Goal: Download file/media

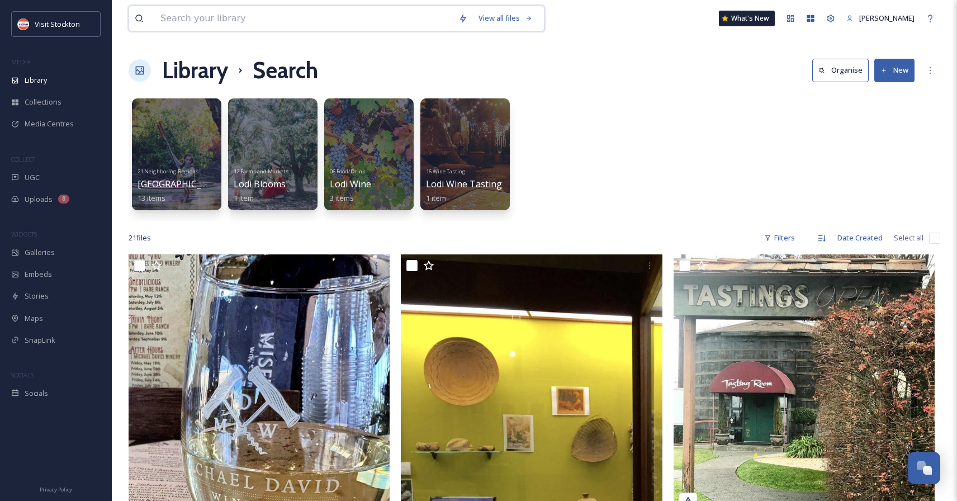
click at [259, 18] on input at bounding box center [304, 18] width 298 height 25
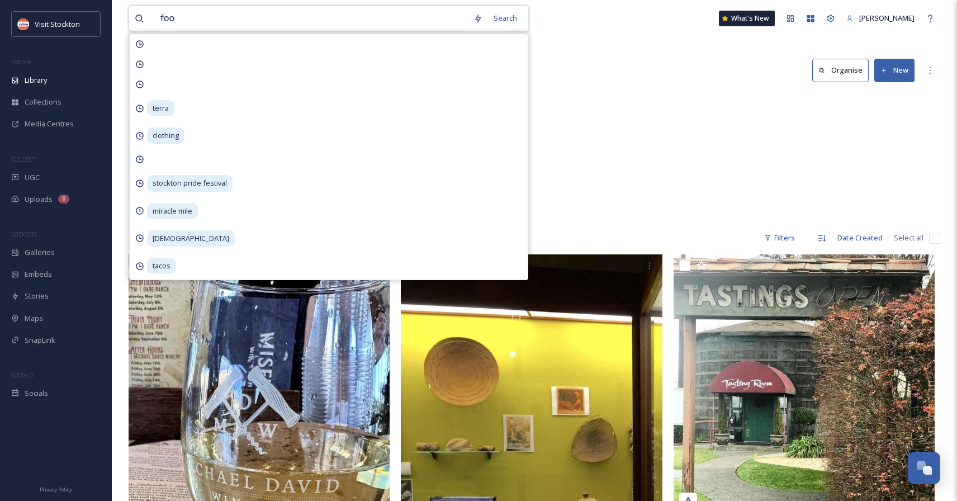
type input "food"
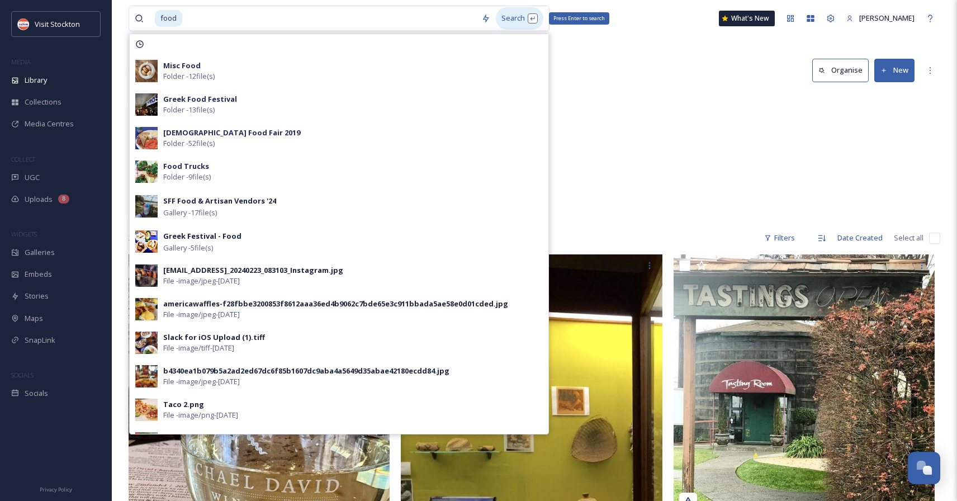
click at [514, 17] on div "Search Press Enter to search" at bounding box center [520, 18] width 48 height 22
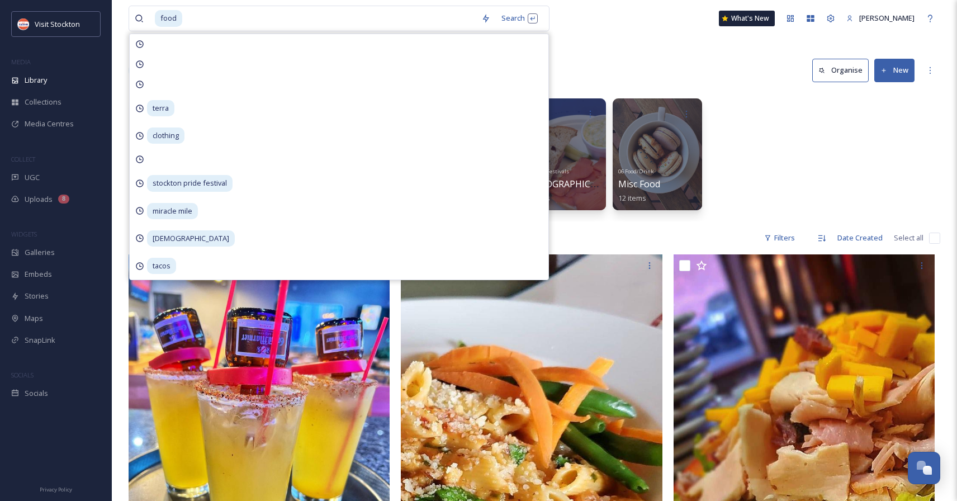
click at [656, 63] on div "Library Search Organise New" at bounding box center [534, 71] width 811 height 34
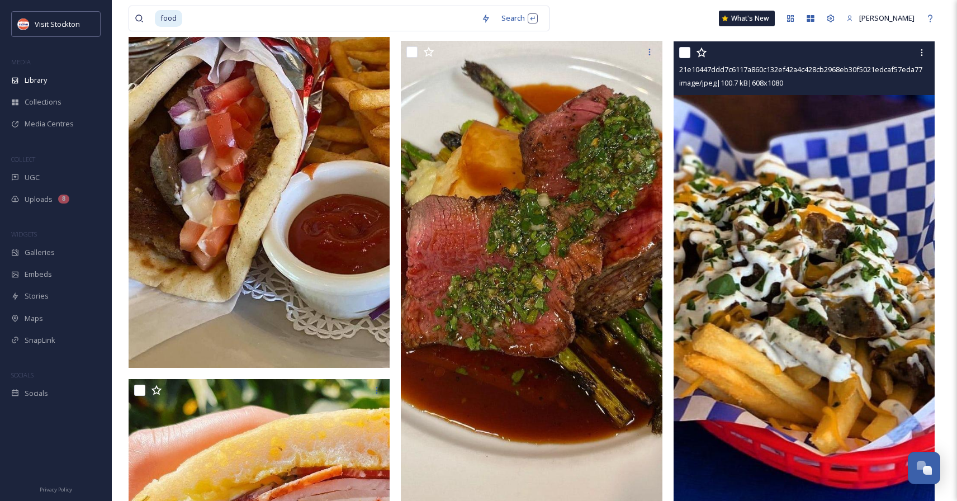
scroll to position [680, 0]
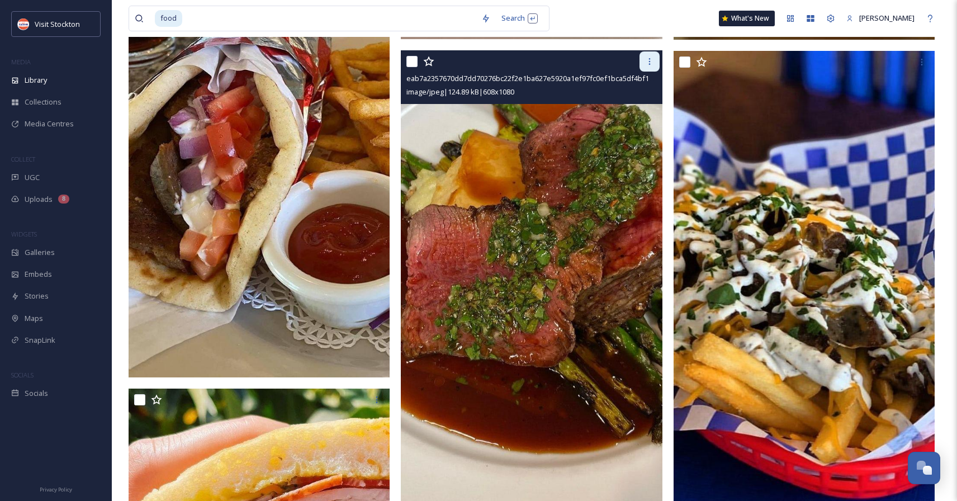
click at [650, 60] on icon at bounding box center [649, 61] width 9 height 9
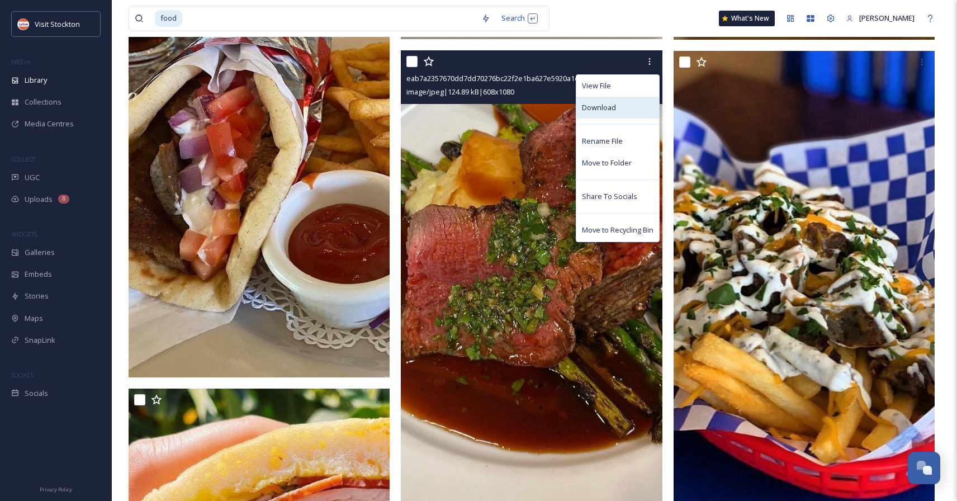
click at [606, 108] on span "Download" at bounding box center [599, 107] width 34 height 11
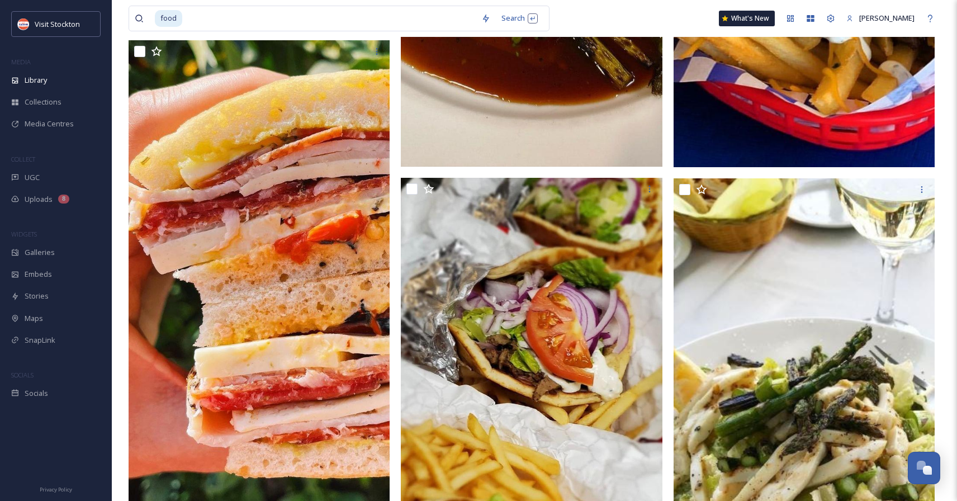
scroll to position [878, 0]
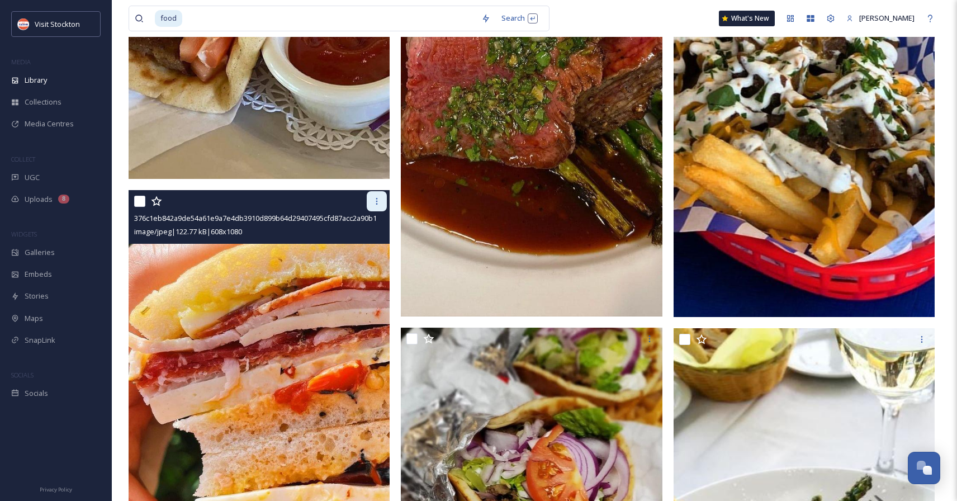
click at [373, 200] on icon at bounding box center [376, 201] width 9 height 9
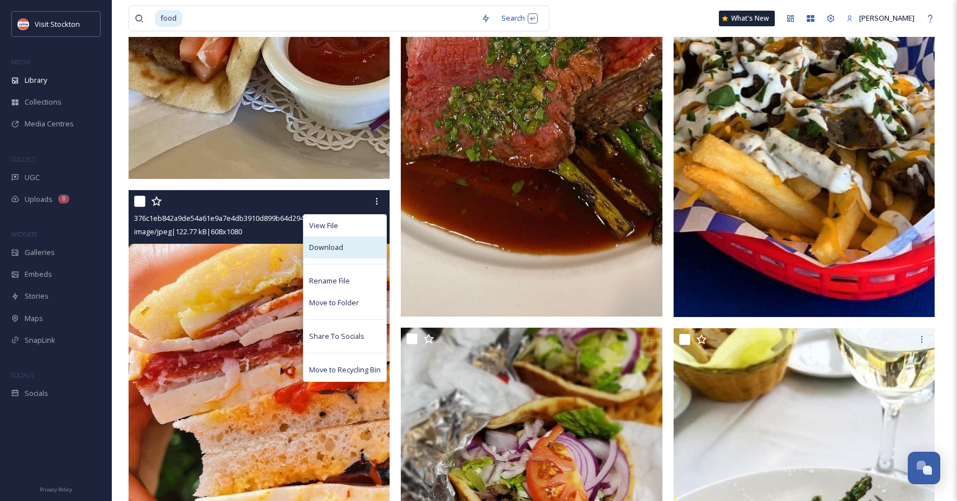
click at [333, 245] on span "Download" at bounding box center [326, 247] width 34 height 11
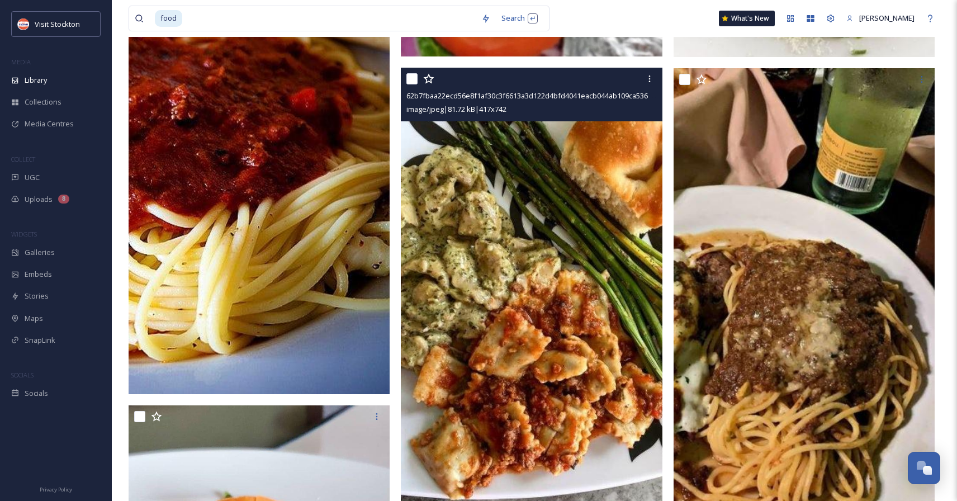
scroll to position [1606, 0]
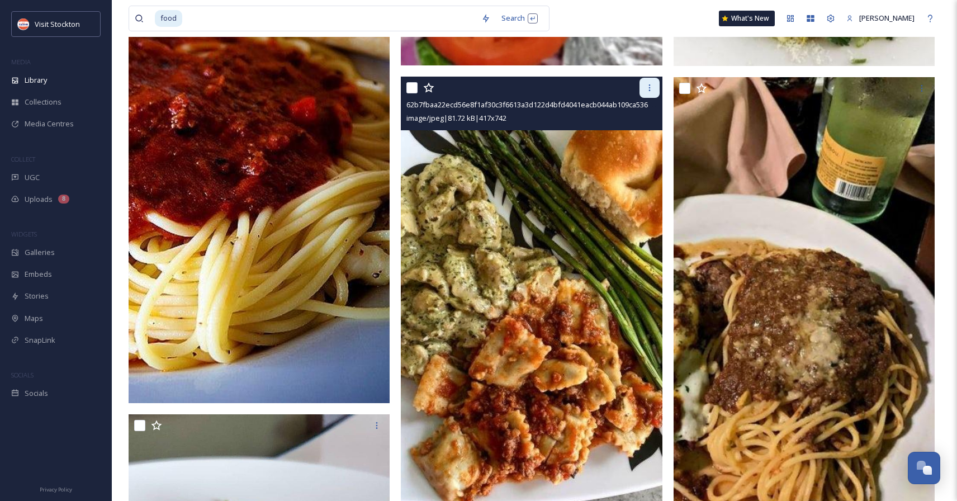
click at [648, 86] on icon at bounding box center [649, 87] width 9 height 9
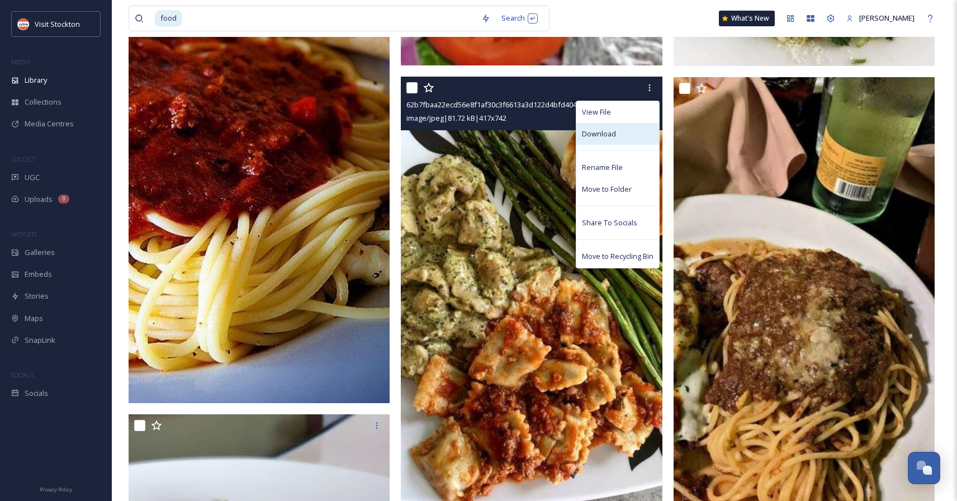
click at [606, 132] on span "Download" at bounding box center [599, 134] width 34 height 11
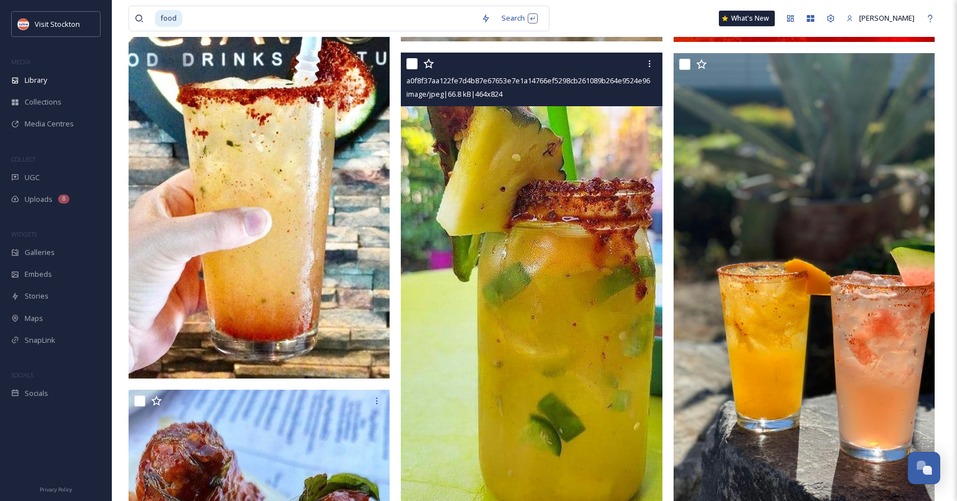
scroll to position [2562, 0]
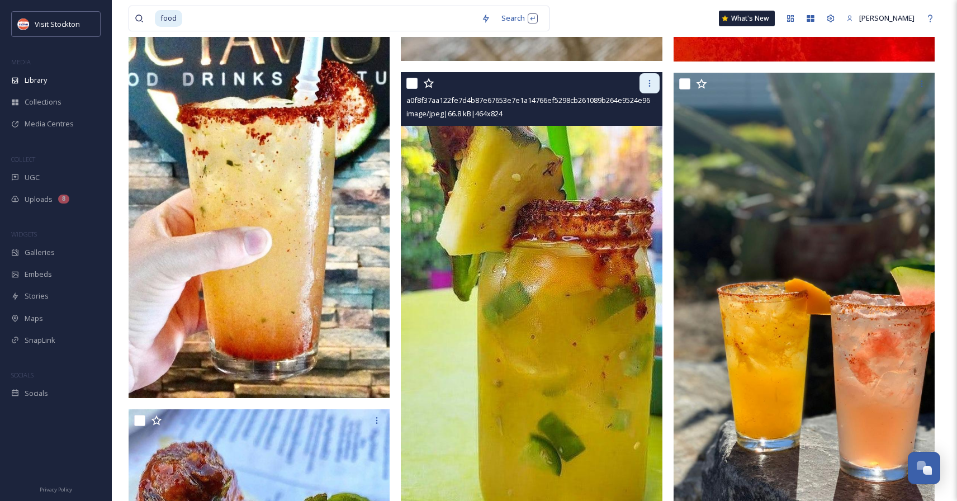
click at [647, 80] on icon at bounding box center [649, 83] width 9 height 9
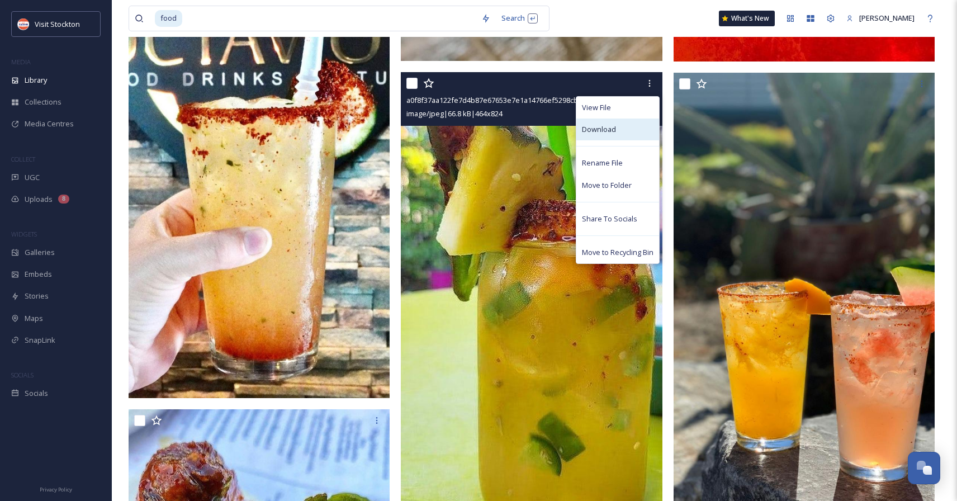
click at [599, 130] on span "Download" at bounding box center [599, 129] width 34 height 11
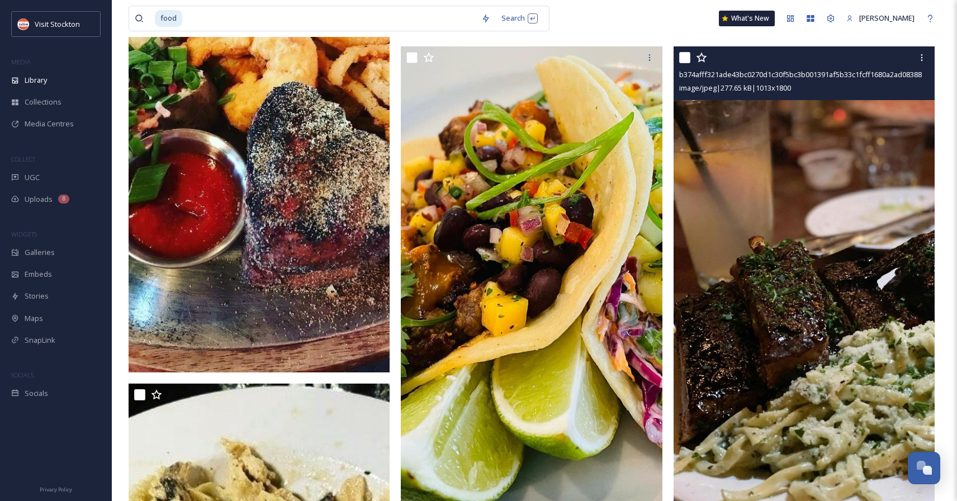
scroll to position [7315, 0]
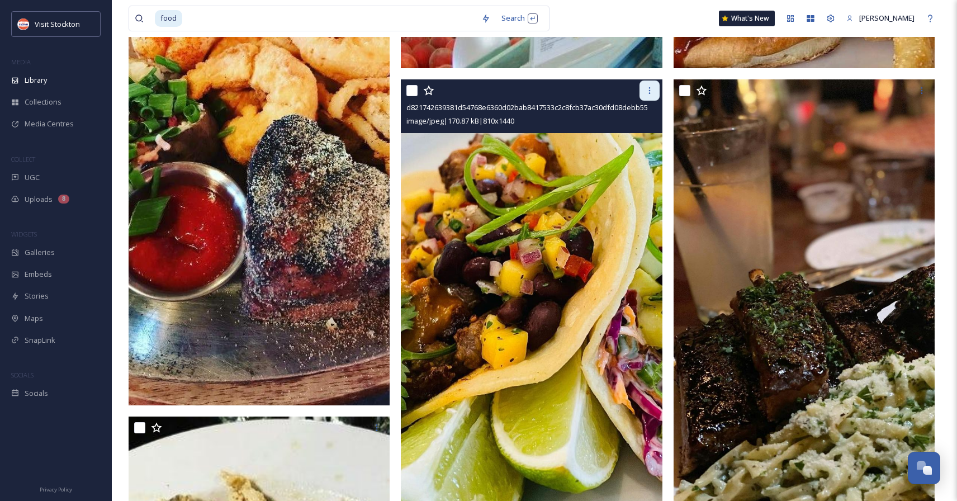
click at [649, 87] on icon at bounding box center [649, 90] width 9 height 9
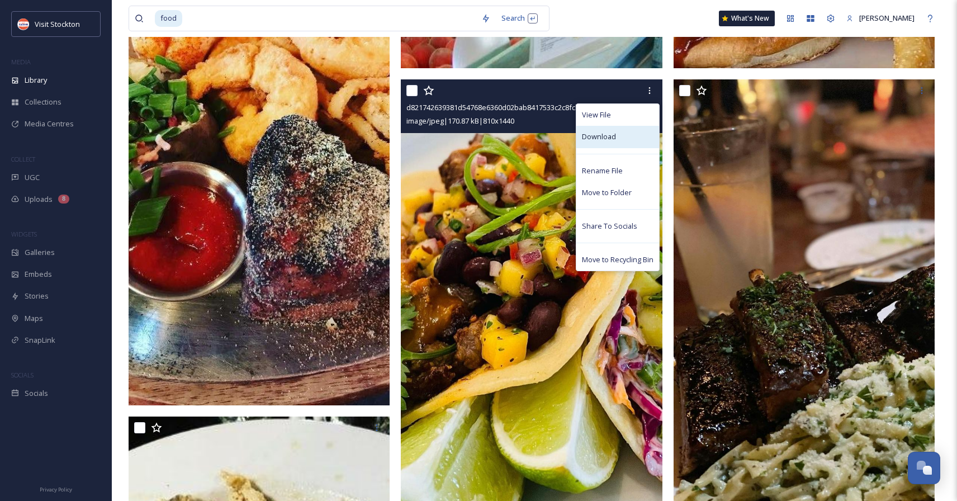
click at [591, 136] on span "Download" at bounding box center [599, 136] width 34 height 11
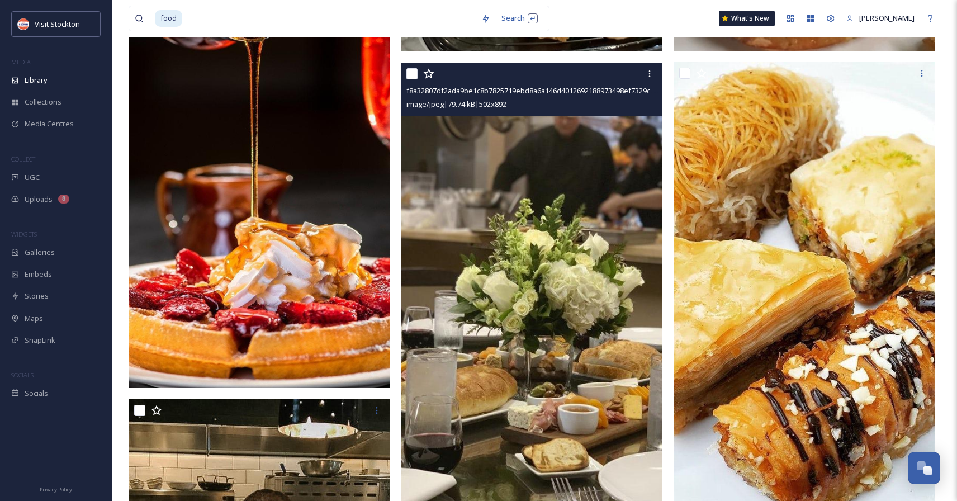
scroll to position [8779, 0]
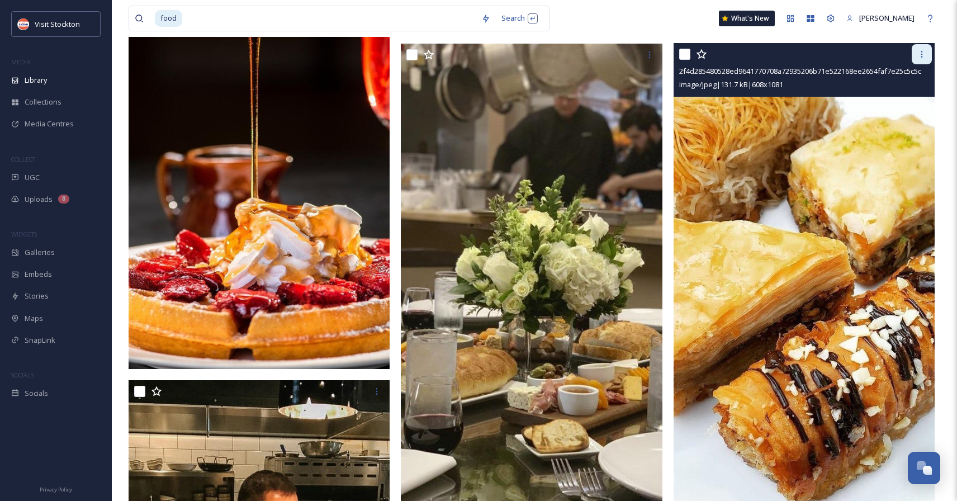
click at [922, 56] on icon at bounding box center [922, 54] width 2 height 7
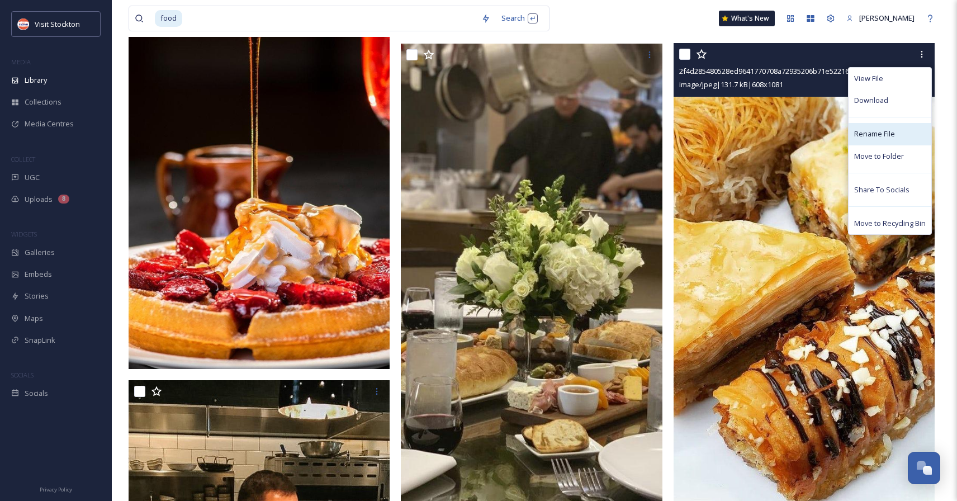
click at [883, 129] on span "Rename File" at bounding box center [874, 134] width 41 height 11
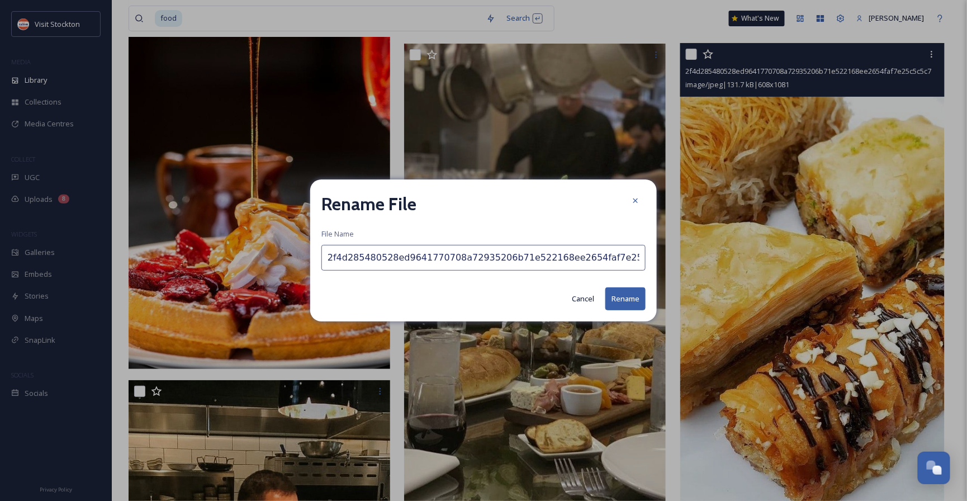
click at [582, 301] on button "Cancel" at bounding box center [583, 299] width 34 height 22
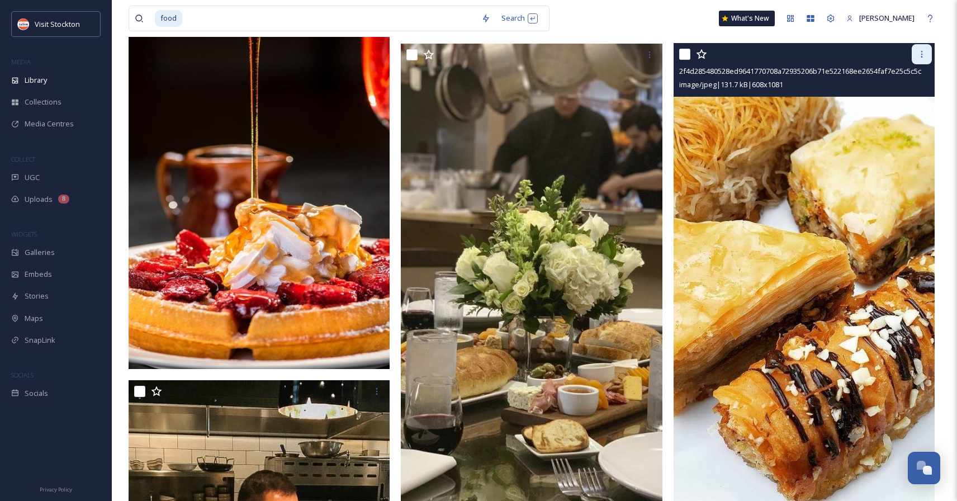
click at [919, 55] on icon at bounding box center [921, 54] width 9 height 9
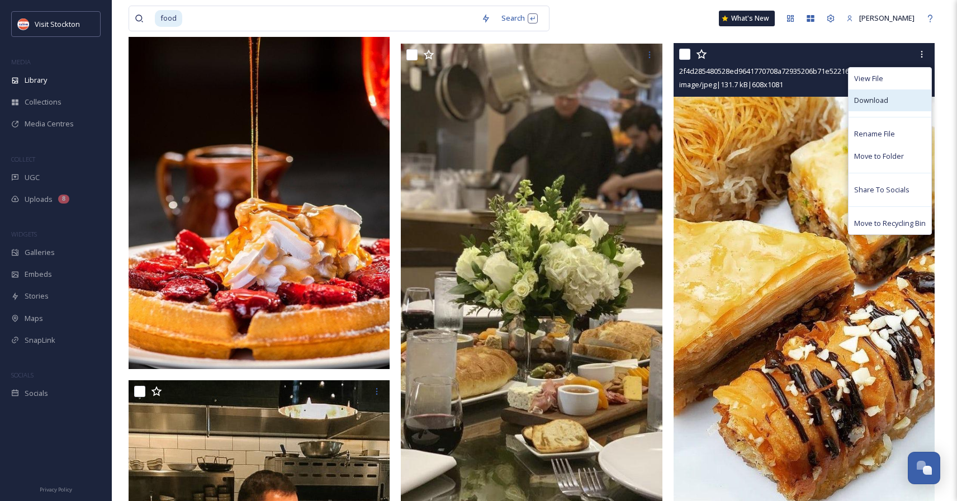
click at [870, 102] on span "Download" at bounding box center [871, 100] width 34 height 11
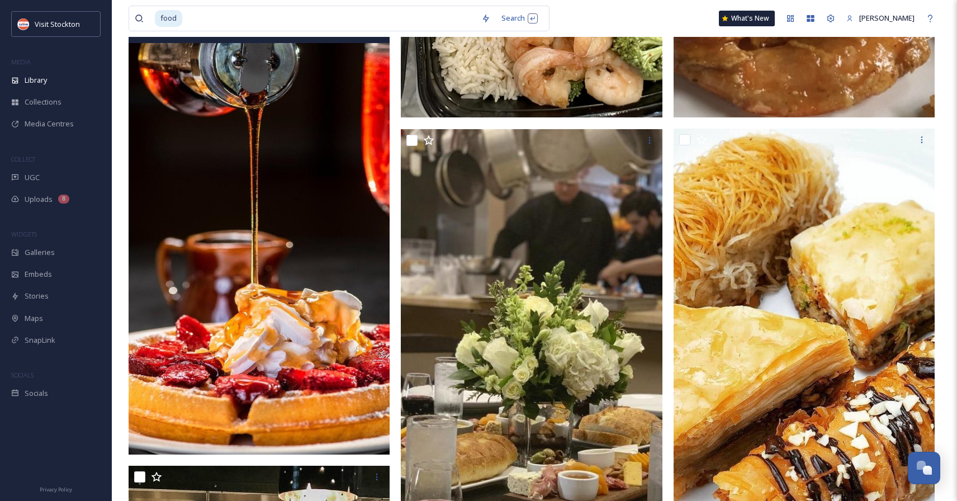
scroll to position [8640, 0]
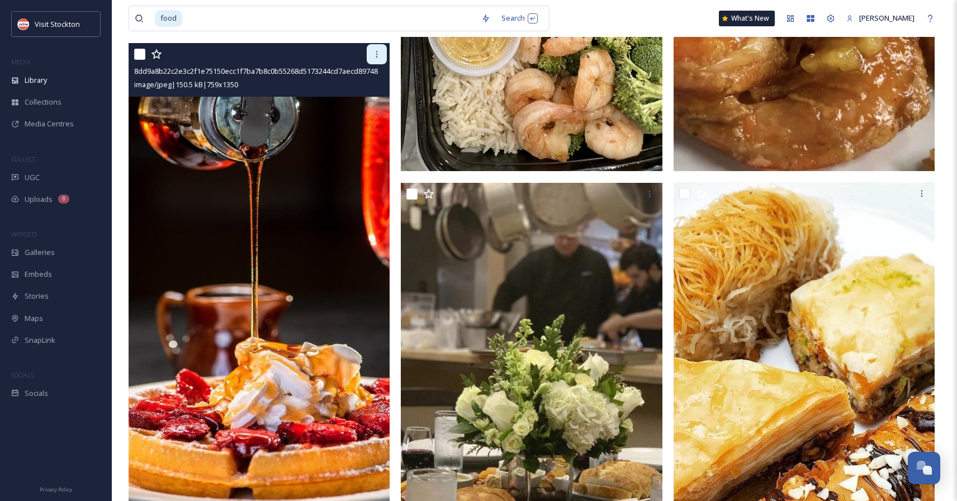
click at [381, 50] on icon at bounding box center [376, 54] width 9 height 9
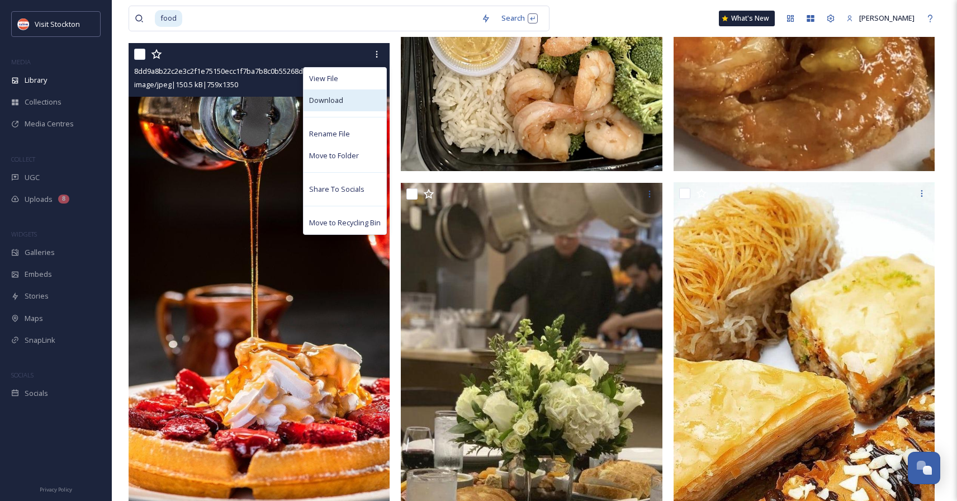
click at [322, 102] on span "Download" at bounding box center [326, 100] width 34 height 11
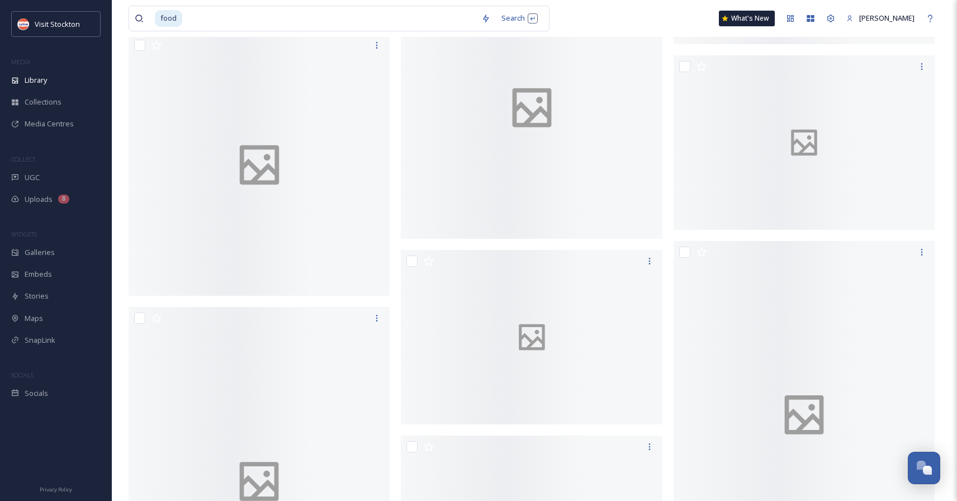
scroll to position [22446, 0]
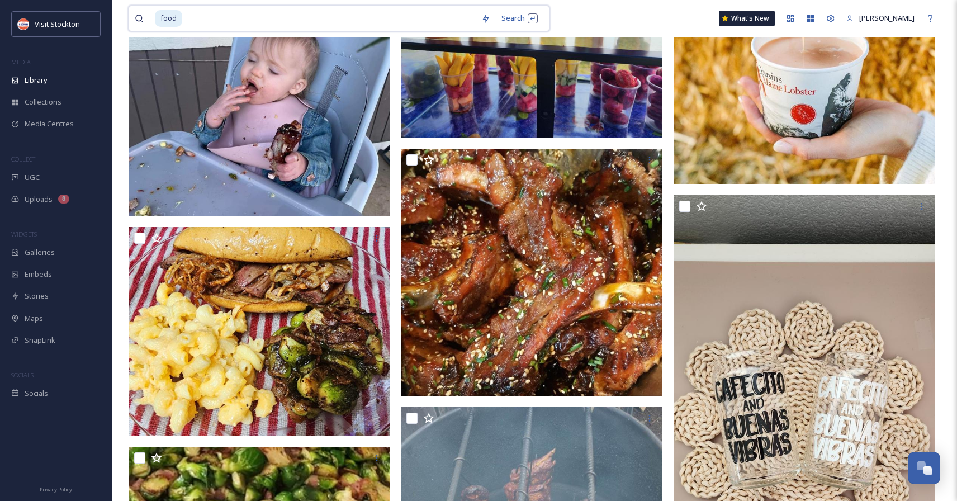
drag, startPoint x: 194, startPoint y: 22, endPoint x: 166, endPoint y: 23, distance: 28.5
click at [166, 23] on div "food" at bounding box center [315, 18] width 321 height 25
type input "f"
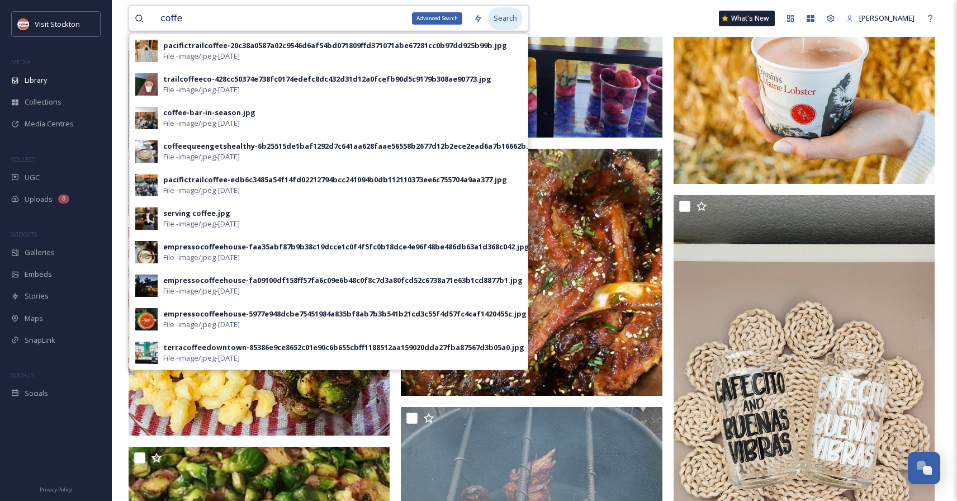
type input "coffe"
click at [514, 22] on div "Search" at bounding box center [505, 18] width 35 height 22
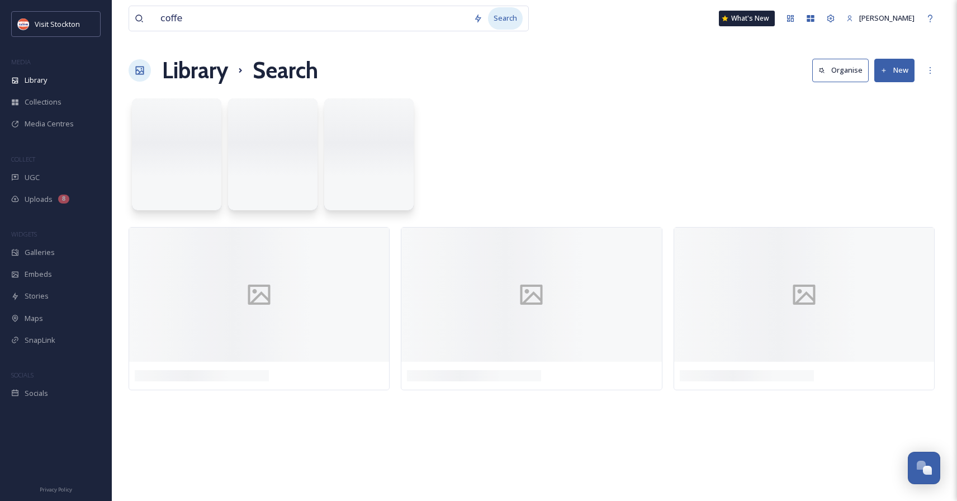
click at [510, 14] on div "Search" at bounding box center [505, 18] width 35 height 22
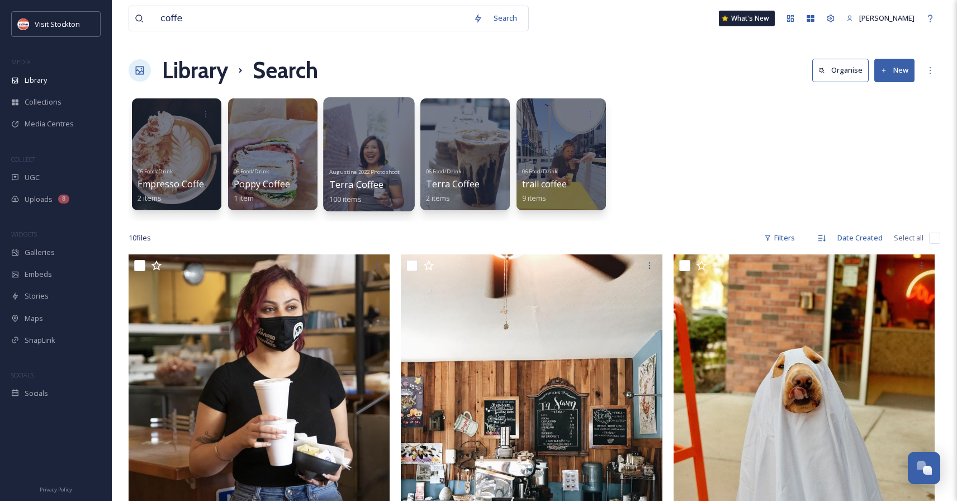
click at [376, 172] on span "Augustine 2022 Photoshoot" at bounding box center [364, 171] width 70 height 7
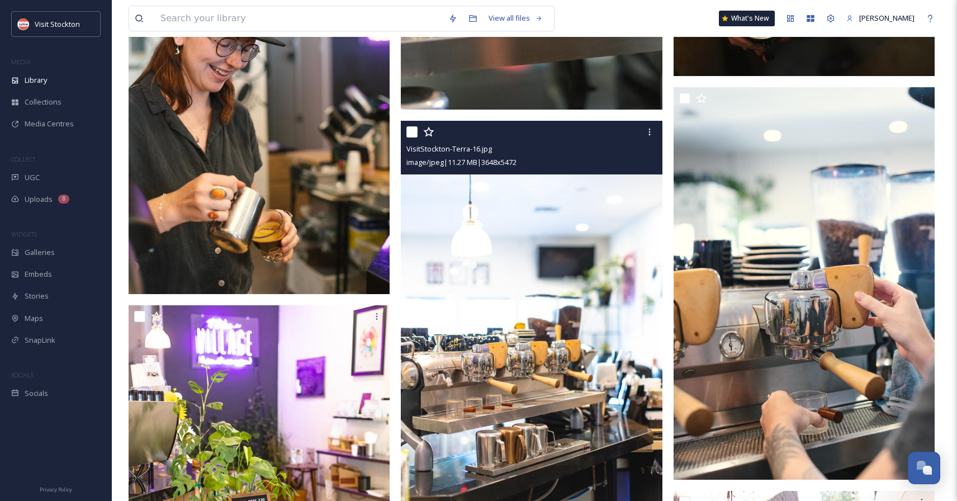
scroll to position [1868, 0]
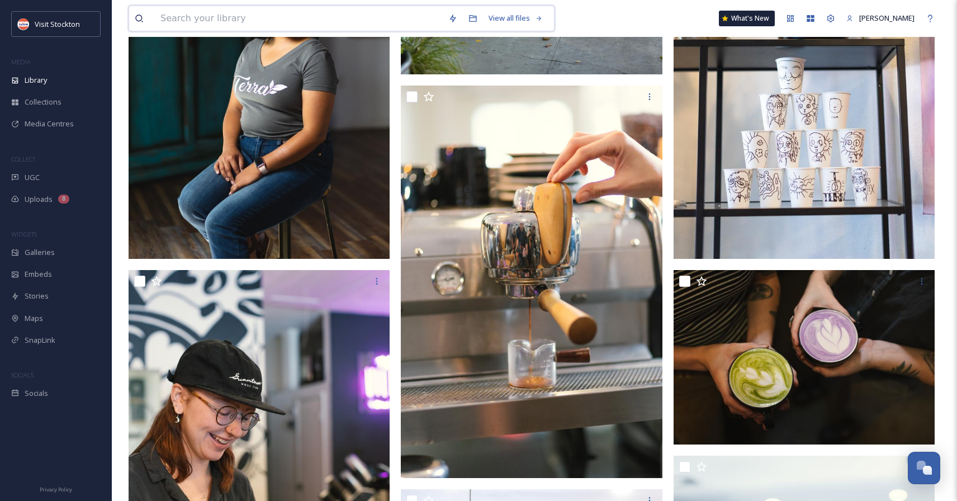
click at [238, 17] on input at bounding box center [299, 18] width 288 height 25
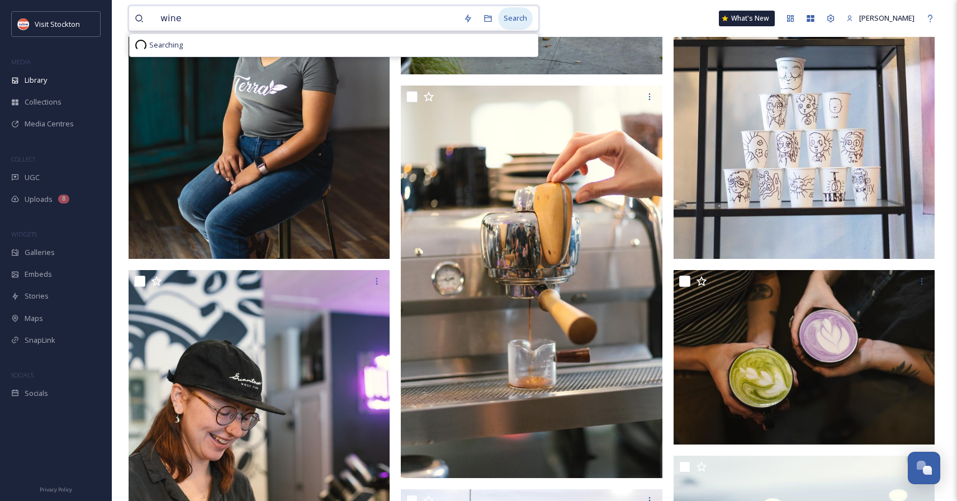
type input "wine"
click at [524, 17] on div "Search" at bounding box center [515, 18] width 35 height 22
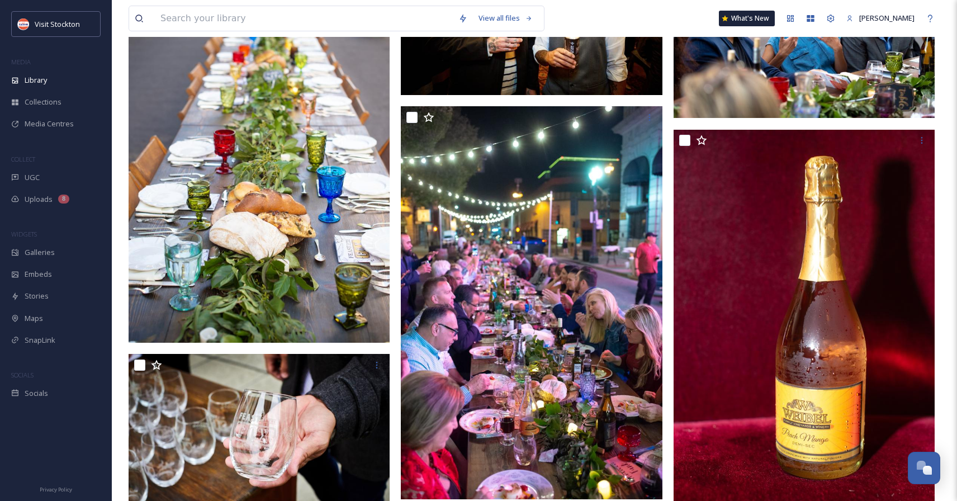
scroll to position [1404, 0]
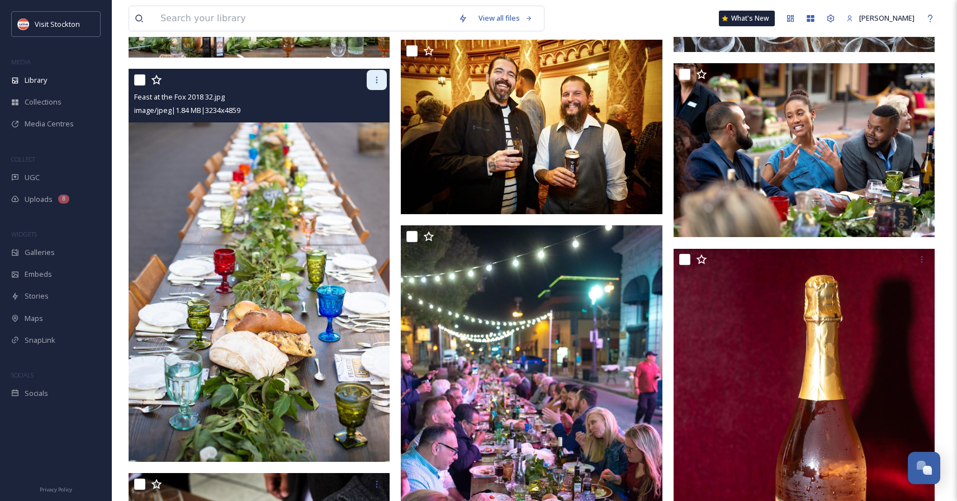
click at [372, 79] on icon at bounding box center [376, 79] width 9 height 9
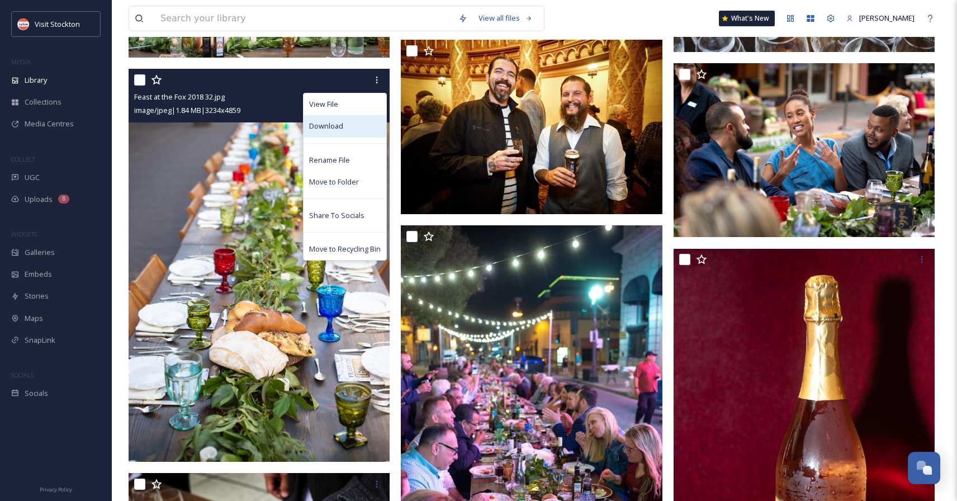
click at [334, 130] on span "Download" at bounding box center [326, 126] width 34 height 11
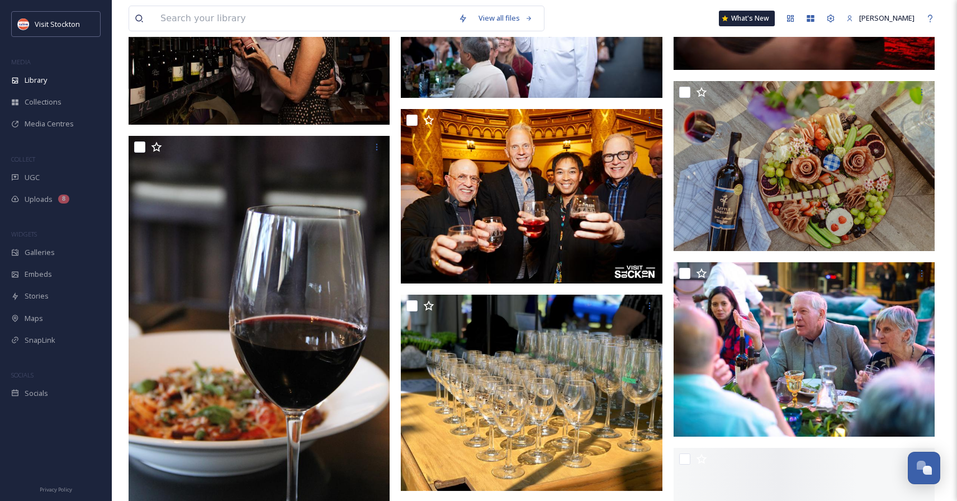
scroll to position [10080, 0]
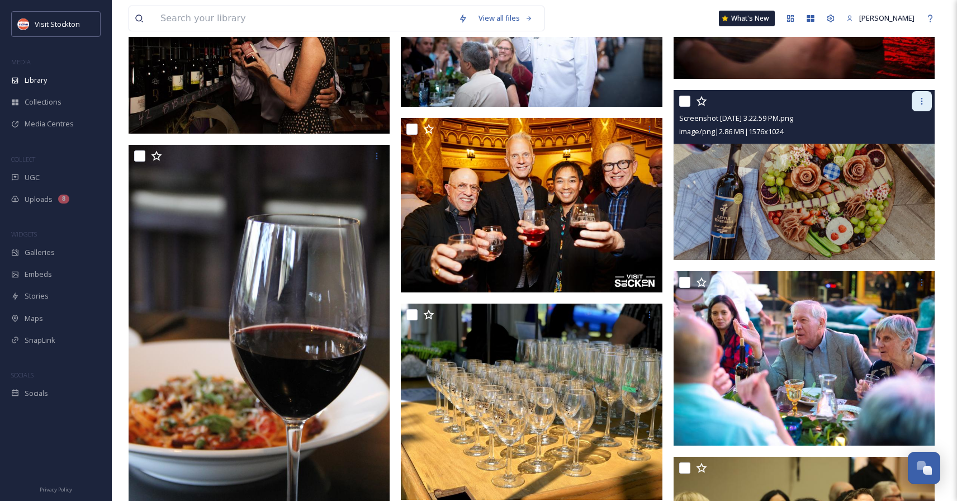
click at [920, 101] on icon at bounding box center [921, 101] width 9 height 9
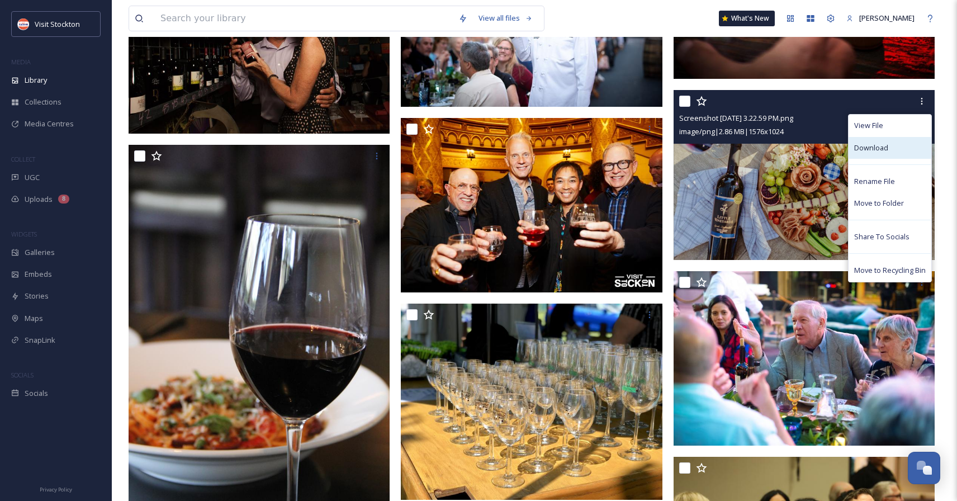
click at [893, 147] on div "Download" at bounding box center [889, 148] width 83 height 22
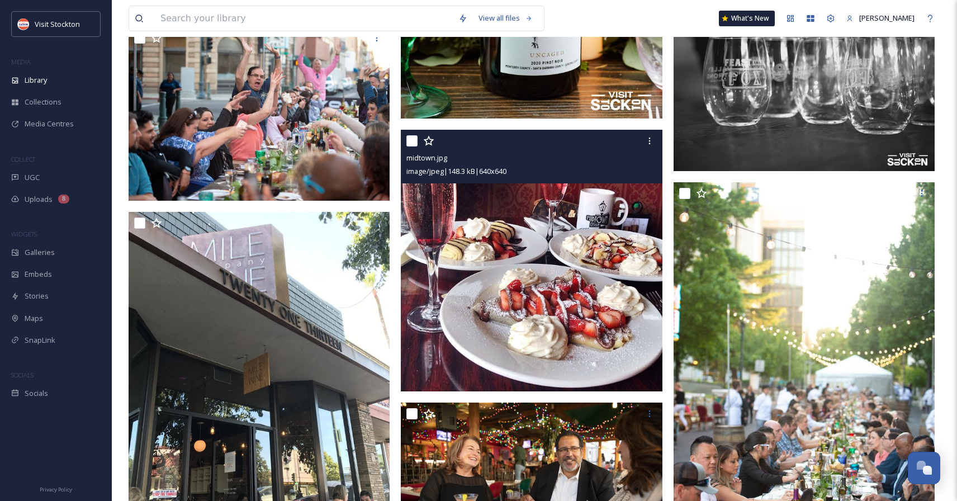
scroll to position [13318, 0]
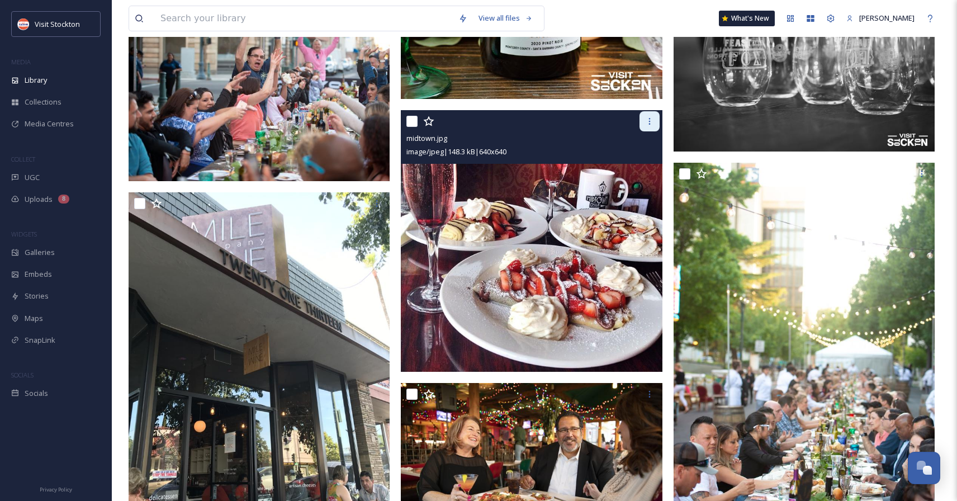
click at [651, 124] on icon at bounding box center [649, 121] width 9 height 9
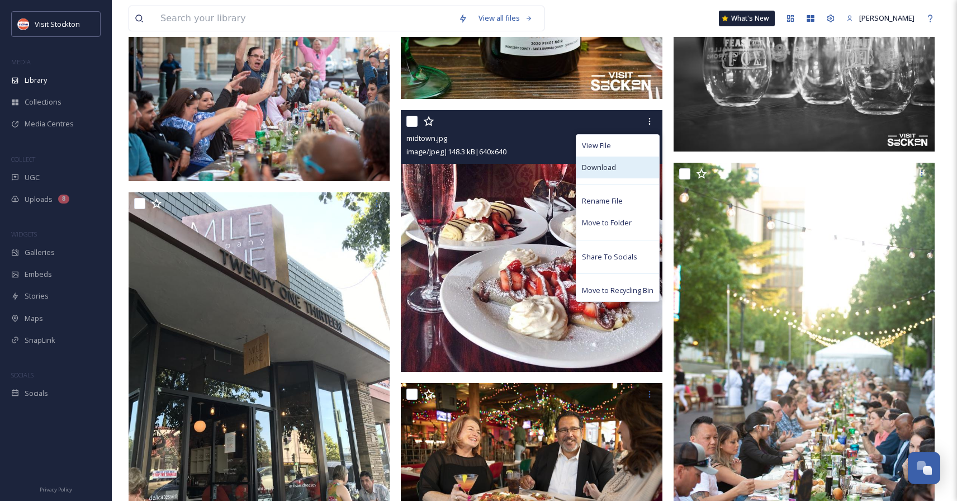
click at [604, 169] on span "Download" at bounding box center [599, 167] width 34 height 11
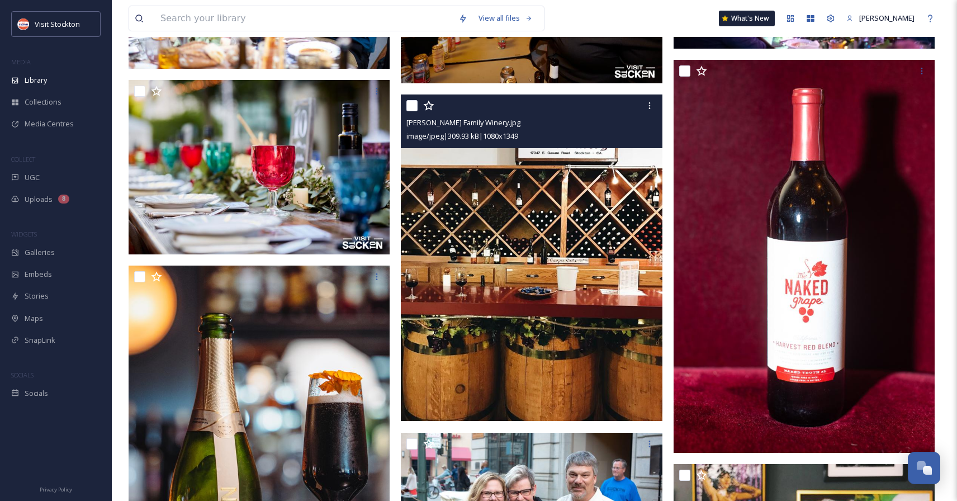
scroll to position [16801, 0]
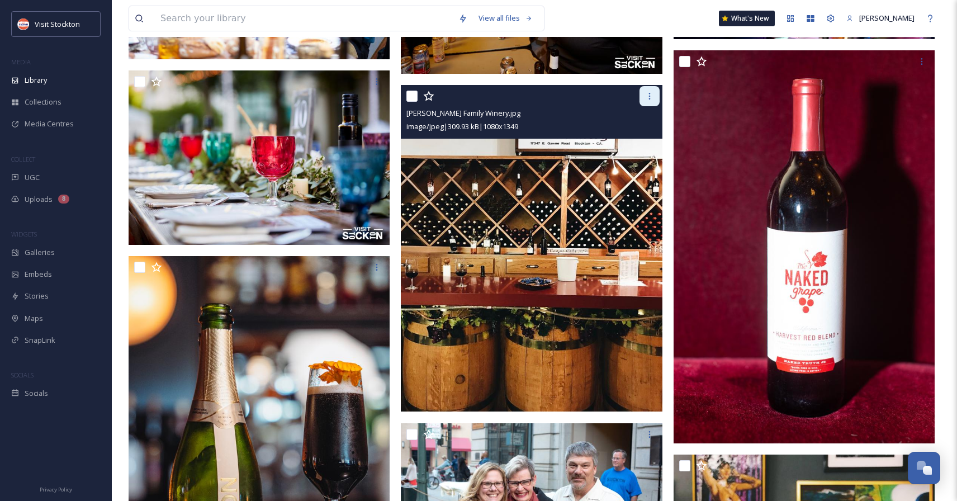
click at [651, 97] on icon at bounding box center [649, 96] width 9 height 9
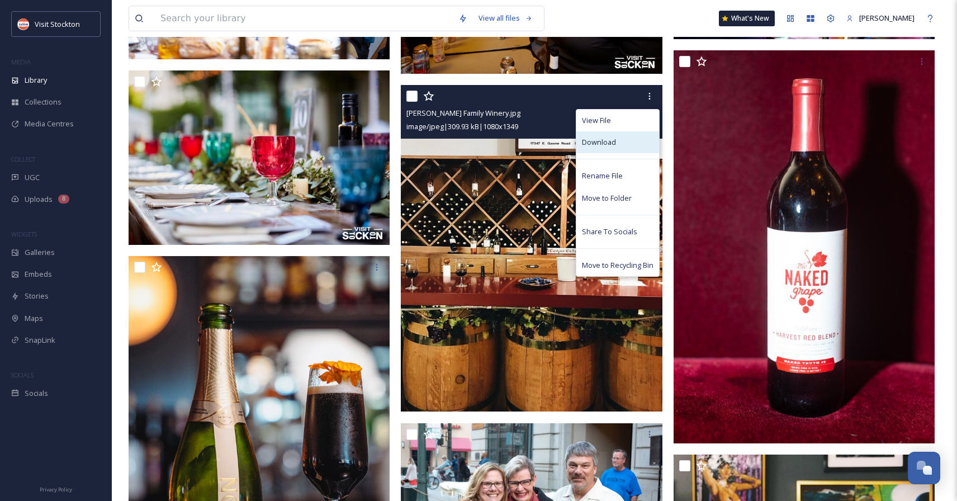
click at [595, 139] on span "Download" at bounding box center [599, 142] width 34 height 11
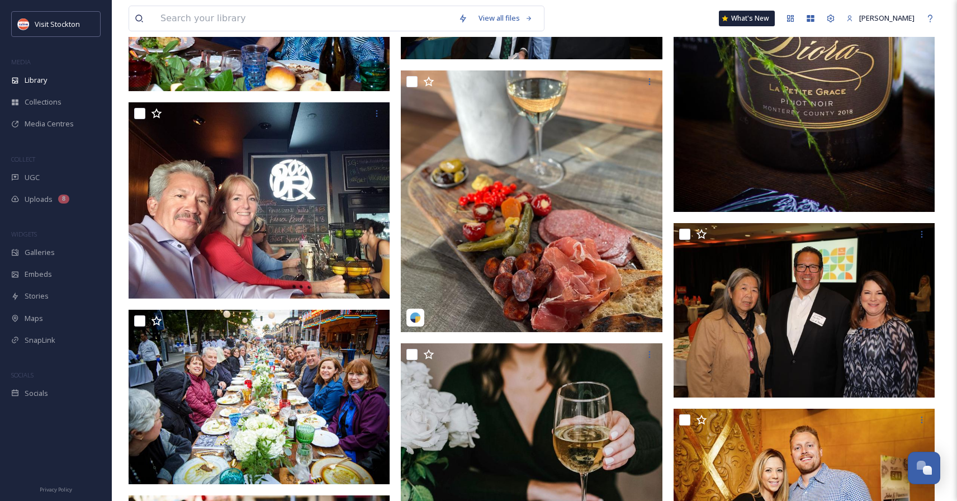
scroll to position [20040, 0]
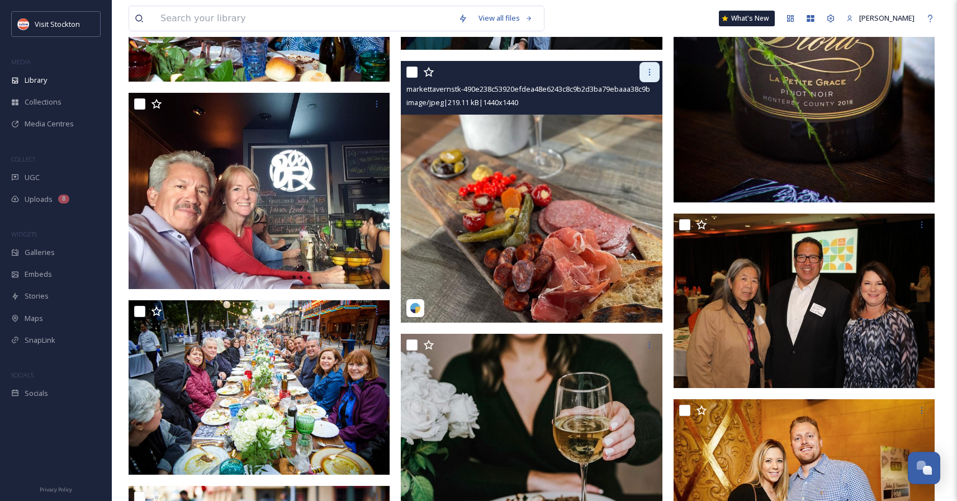
click at [650, 73] on icon at bounding box center [649, 72] width 9 height 9
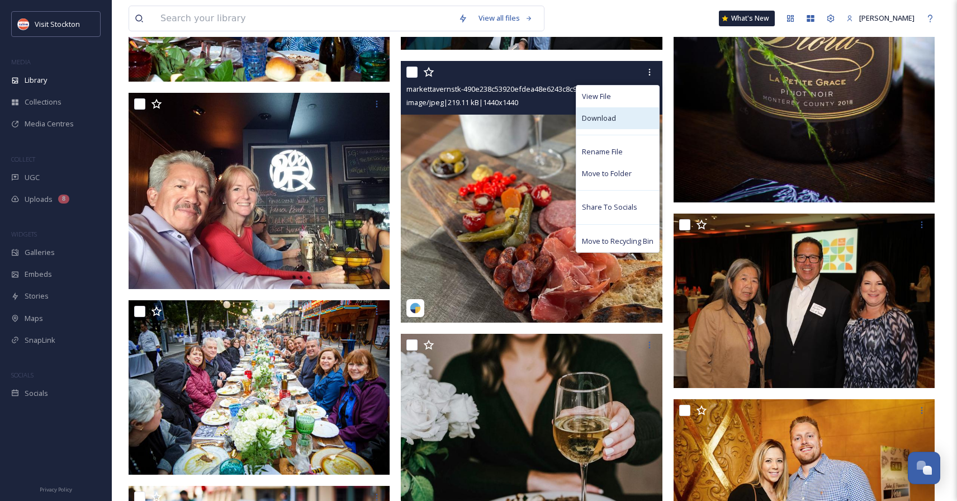
click at [606, 118] on span "Download" at bounding box center [599, 118] width 34 height 11
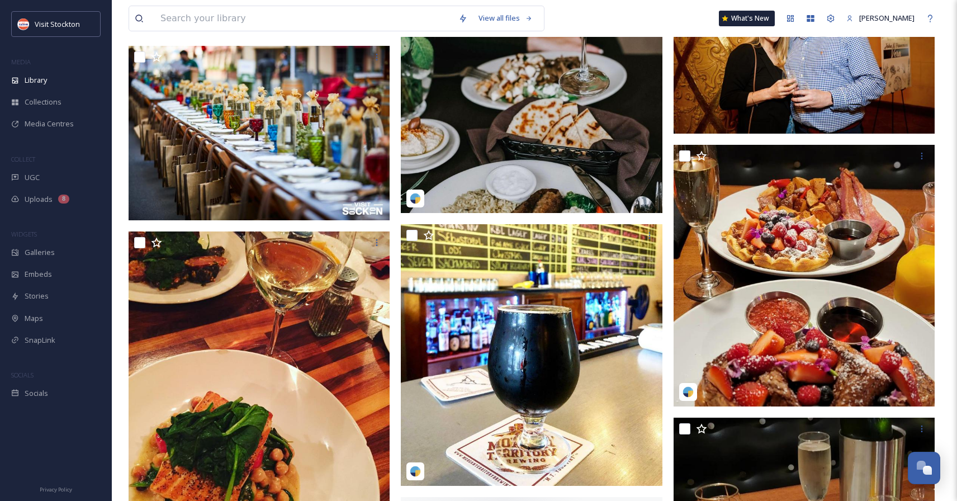
scroll to position [20553, 0]
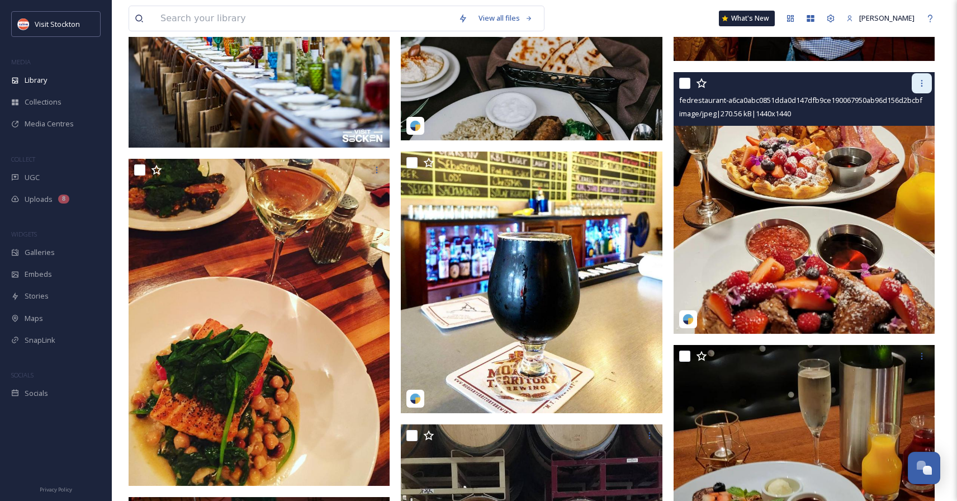
click at [924, 81] on icon at bounding box center [921, 83] width 9 height 9
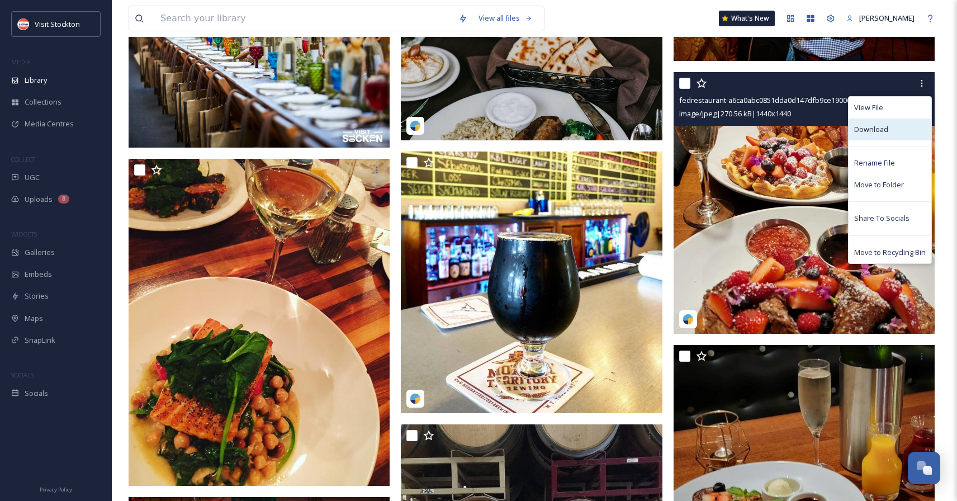
click at [877, 124] on span "Download" at bounding box center [871, 129] width 34 height 11
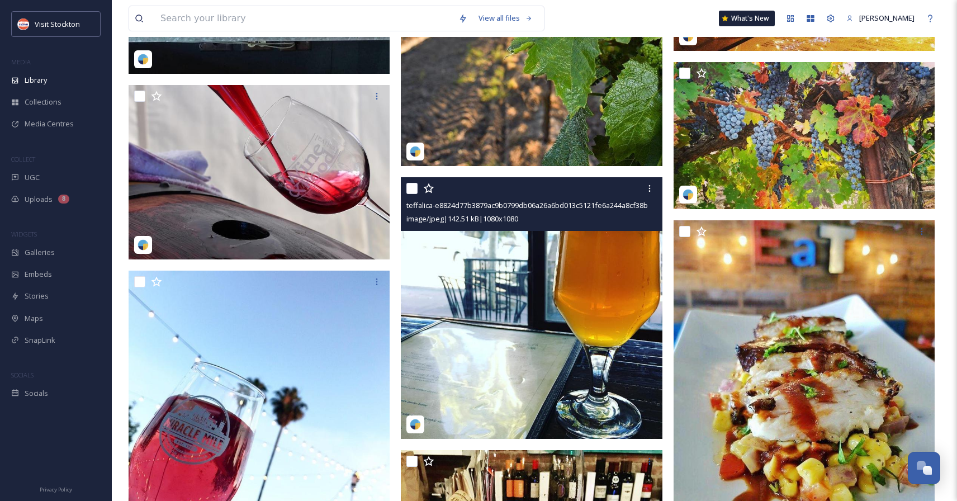
scroll to position [21861, 0]
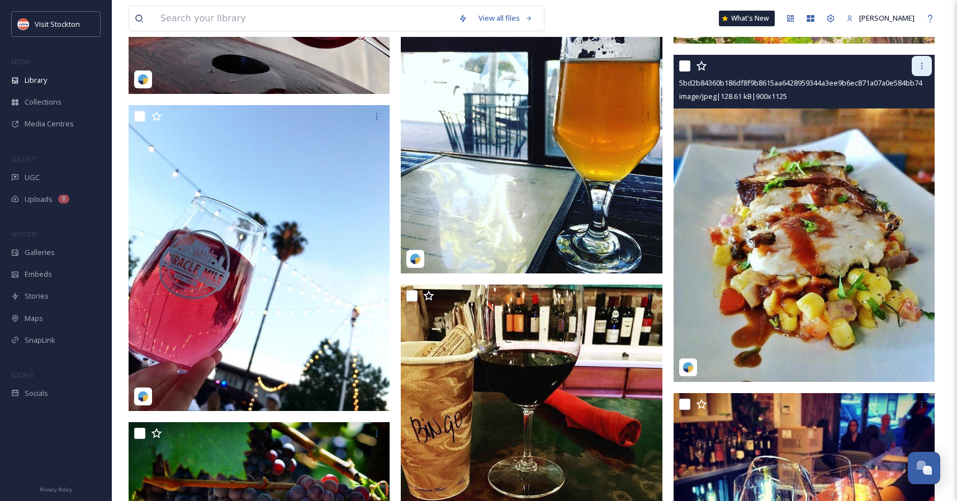
click at [922, 69] on icon at bounding box center [922, 66] width 2 height 7
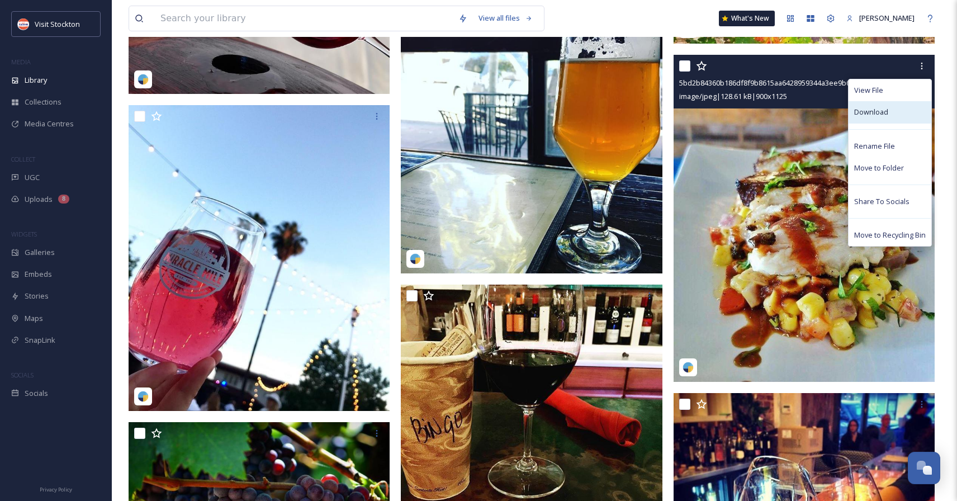
click at [881, 108] on span "Download" at bounding box center [871, 112] width 34 height 11
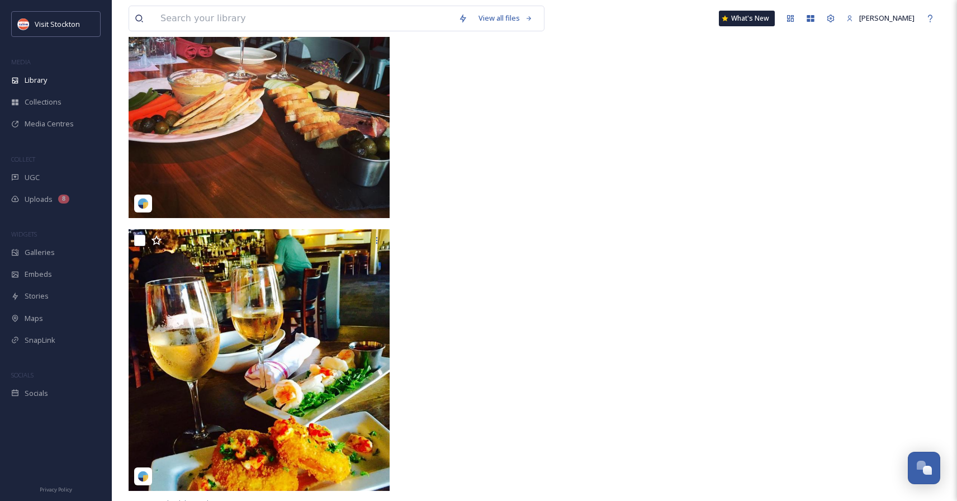
scroll to position [22877, 0]
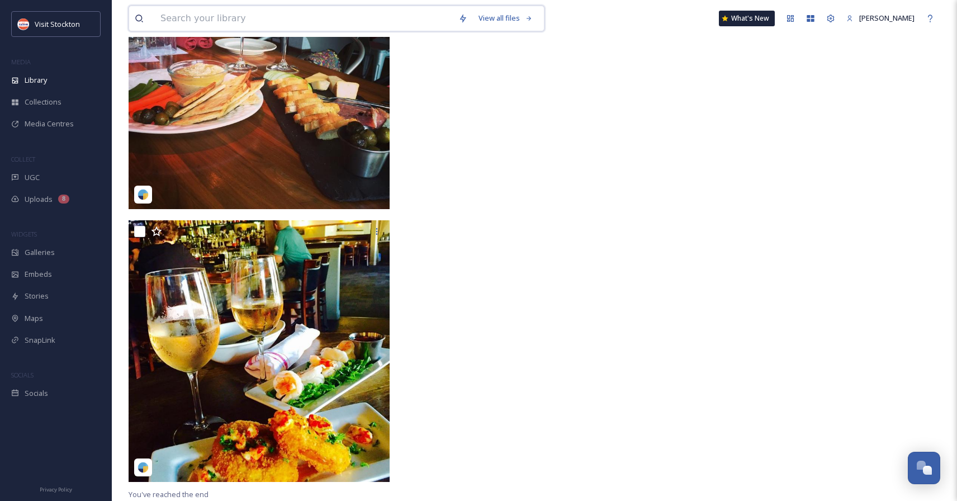
click at [218, 20] on input at bounding box center [304, 18] width 298 height 25
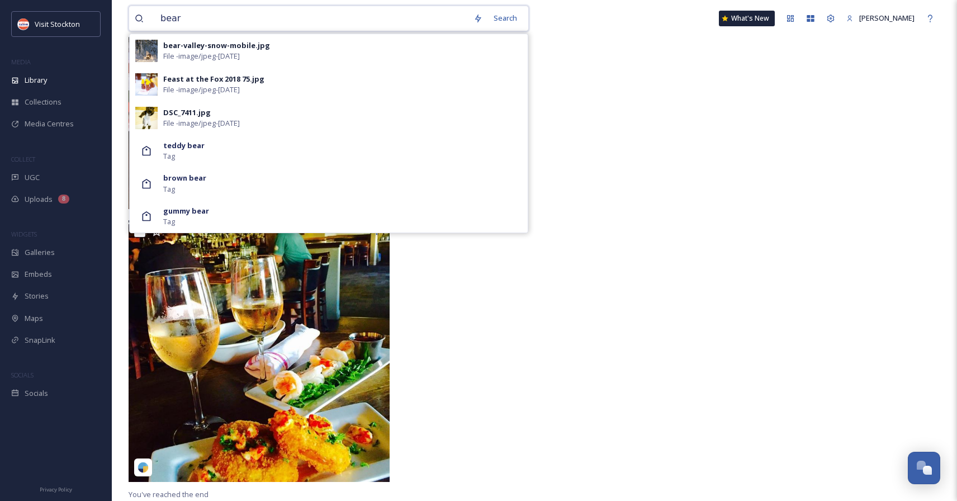
click at [173, 15] on input "bear" at bounding box center [311, 18] width 313 height 25
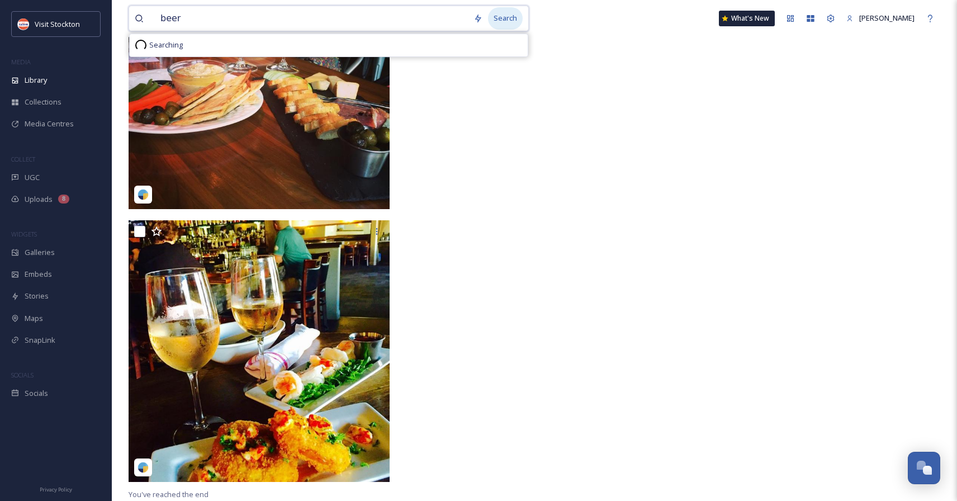
type input "beer"
click at [514, 19] on div "Search" at bounding box center [505, 18] width 35 height 22
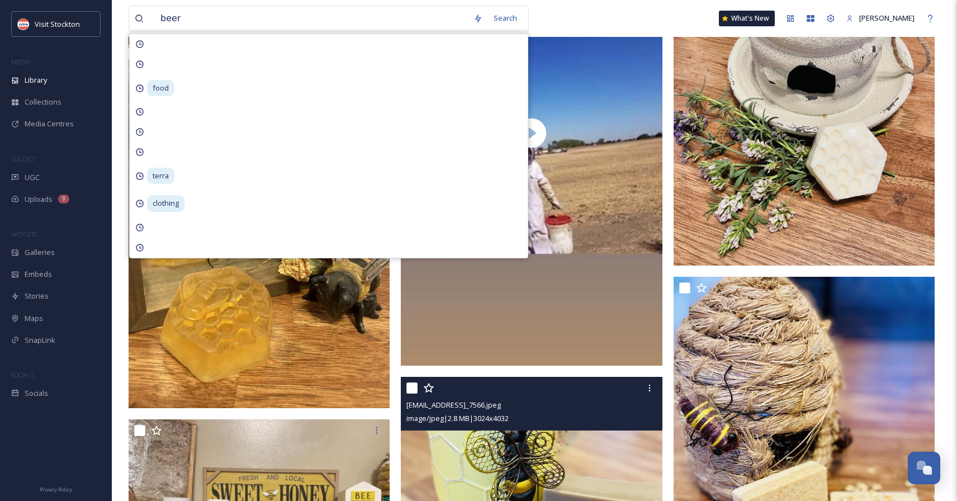
scroll to position [643, 0]
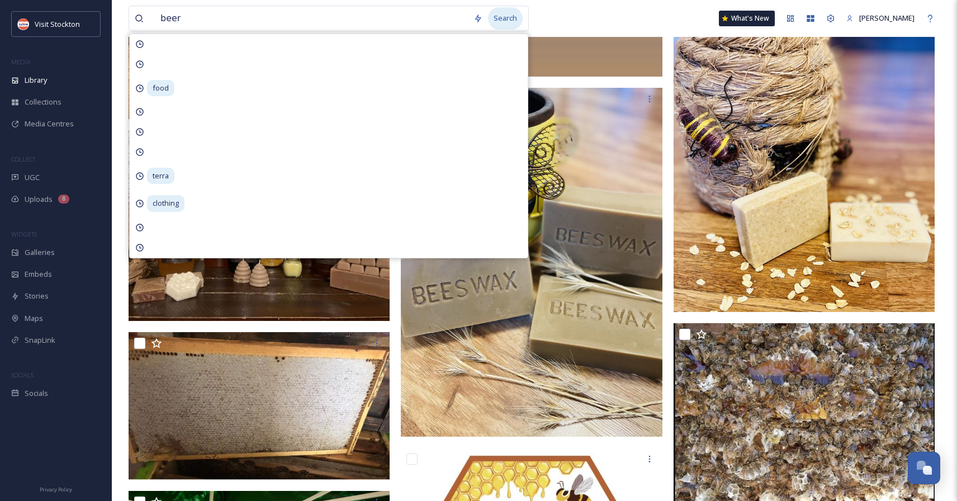
click at [521, 26] on div "Search" at bounding box center [505, 18] width 35 height 22
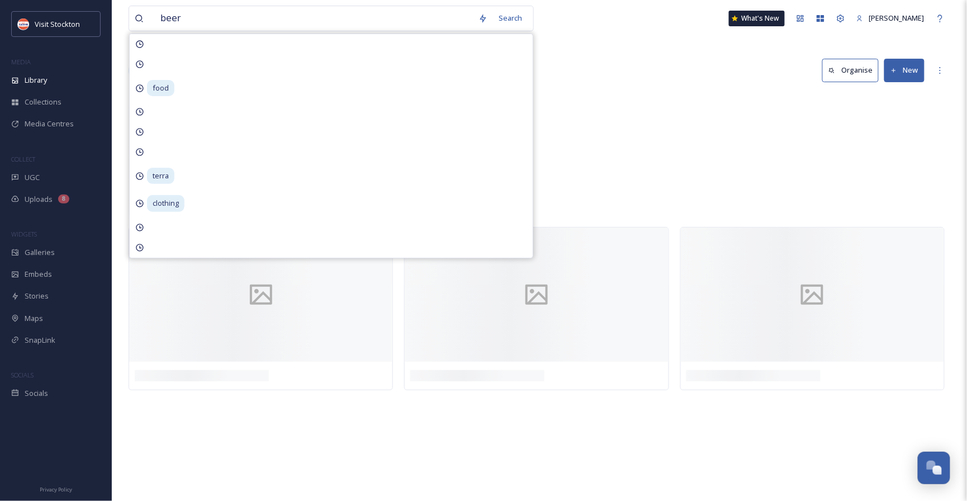
click at [593, 18] on div "beer Search food terra clothing What's New [PERSON_NAME]" at bounding box center [539, 18] width 821 height 37
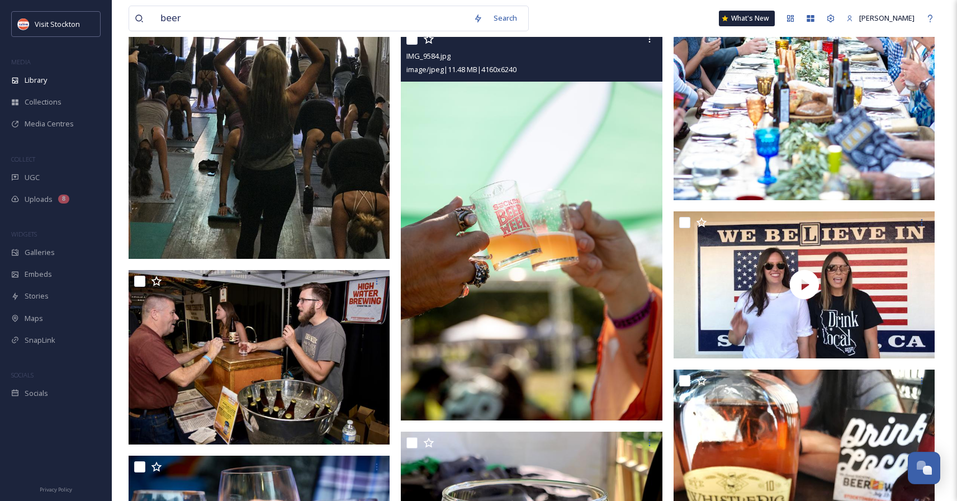
scroll to position [5267, 0]
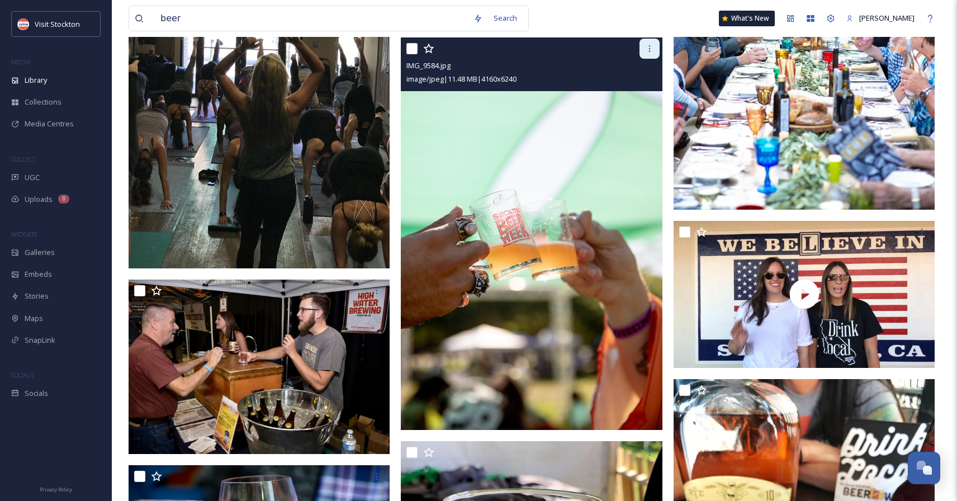
click at [653, 51] on icon at bounding box center [649, 48] width 9 height 9
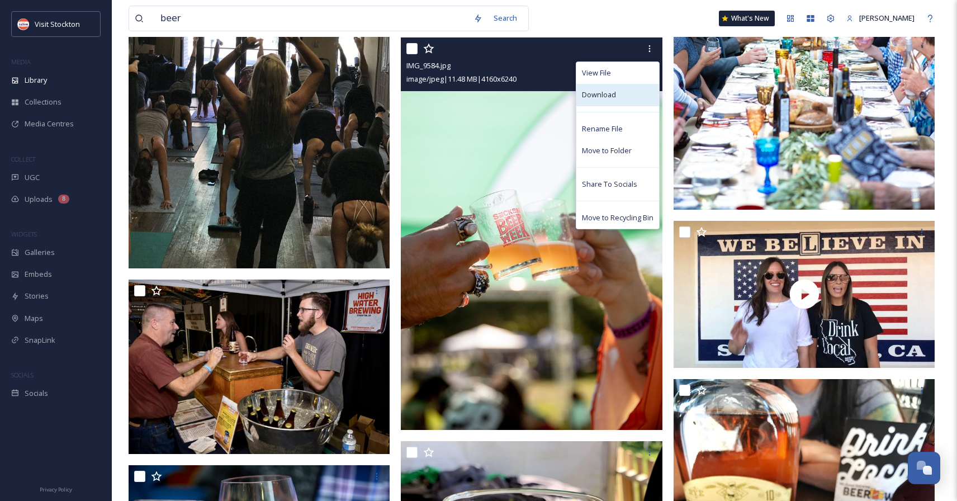
click at [624, 92] on div "Download" at bounding box center [617, 95] width 83 height 22
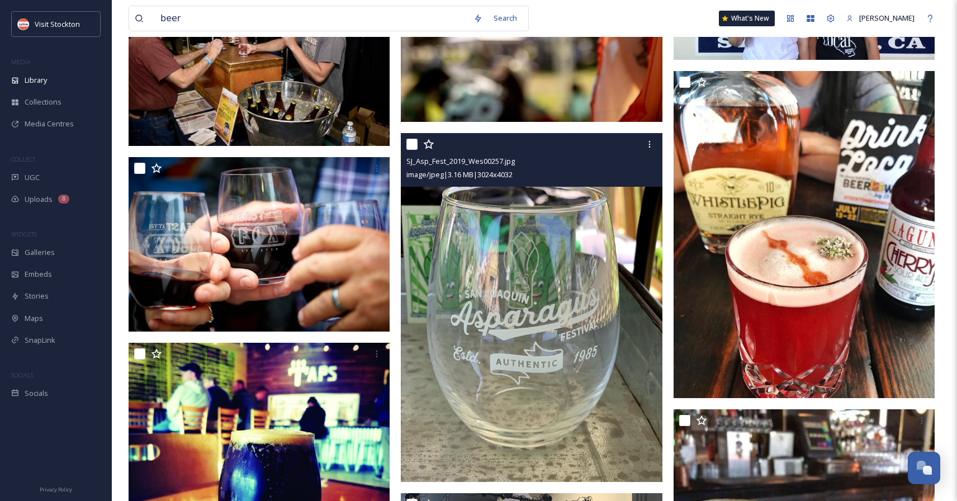
scroll to position [5593, 0]
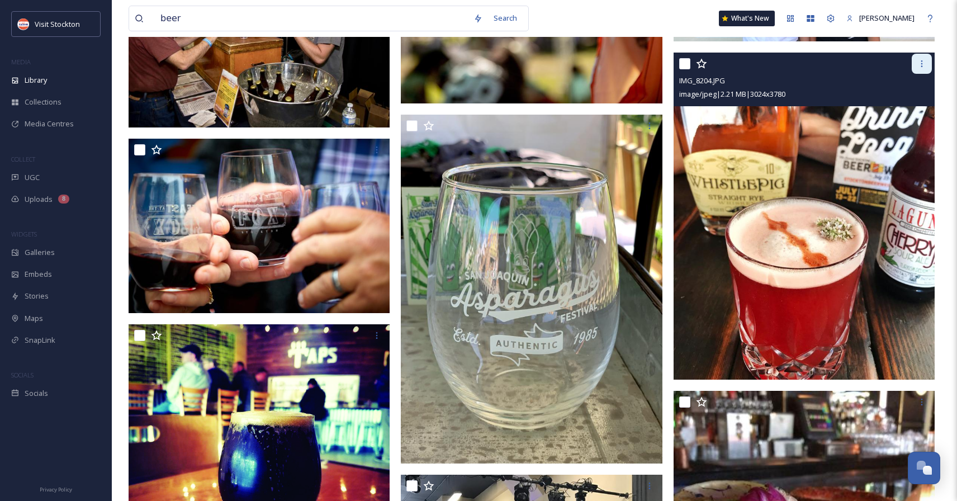
click at [924, 60] on icon at bounding box center [921, 63] width 9 height 9
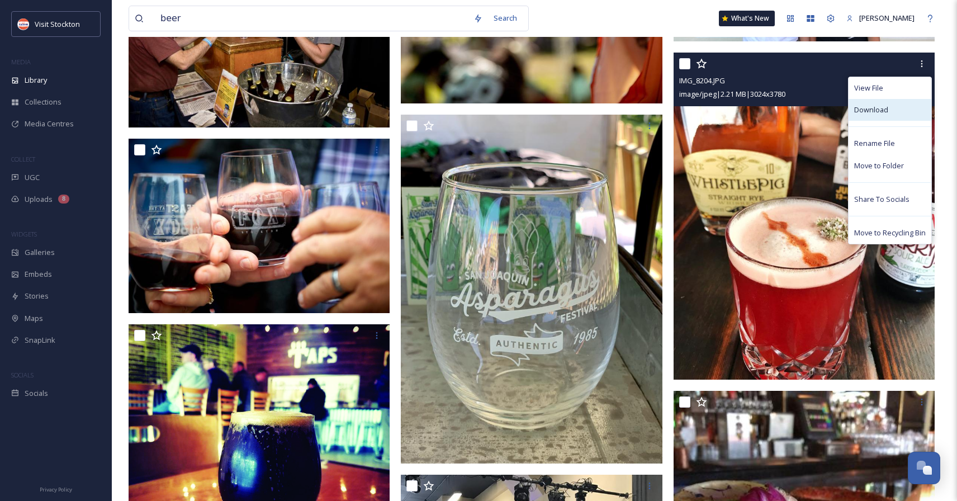
click at [868, 113] on span "Download" at bounding box center [871, 110] width 34 height 11
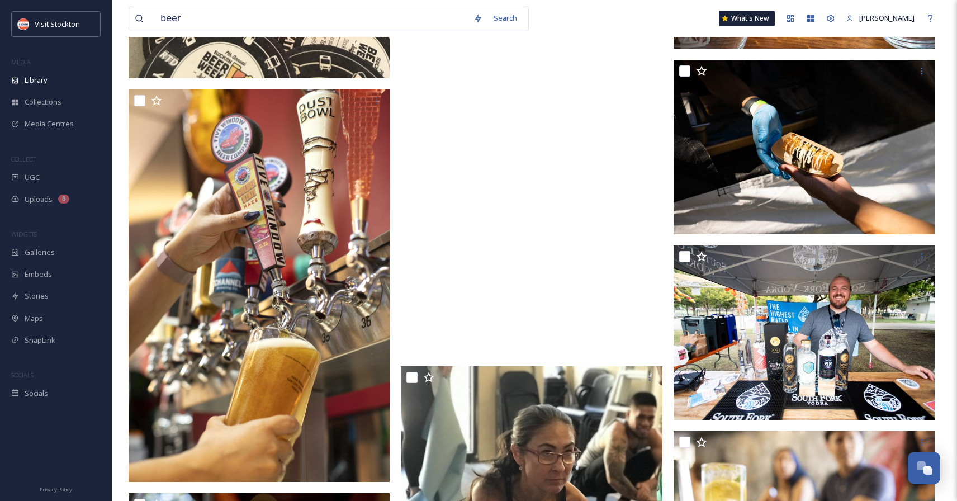
scroll to position [11831, 0]
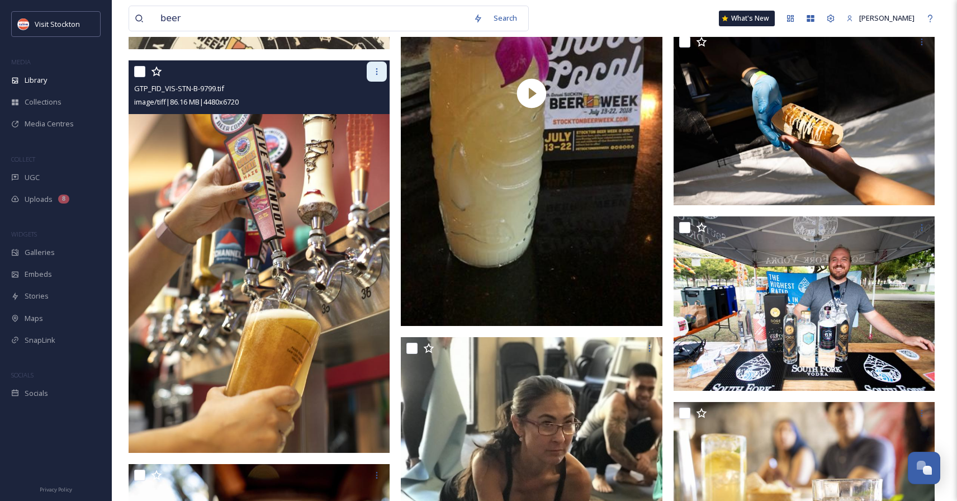
click at [374, 70] on icon at bounding box center [376, 71] width 9 height 9
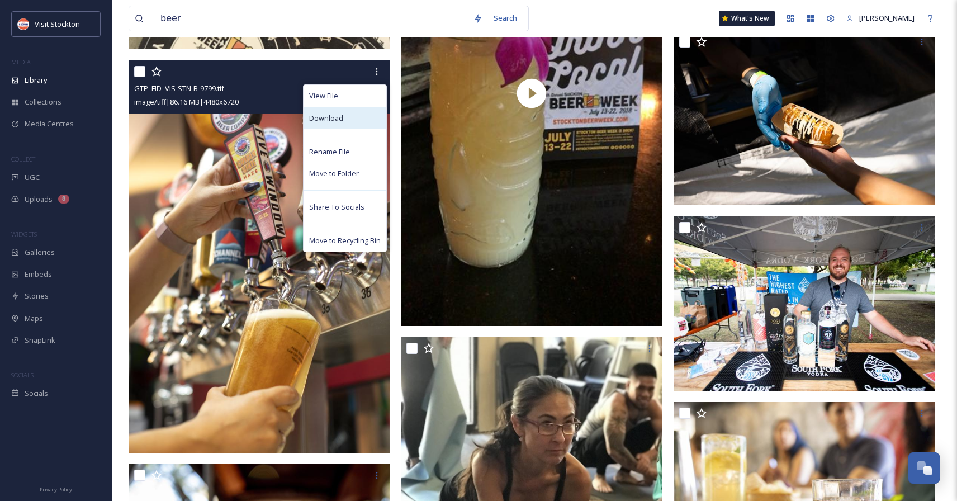
click at [348, 120] on div "Download" at bounding box center [344, 118] width 83 height 22
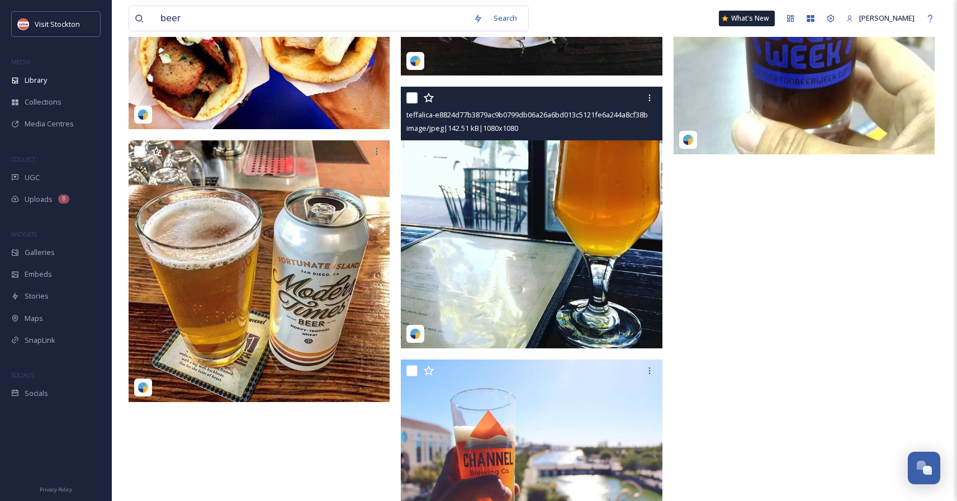
scroll to position [14351, 0]
